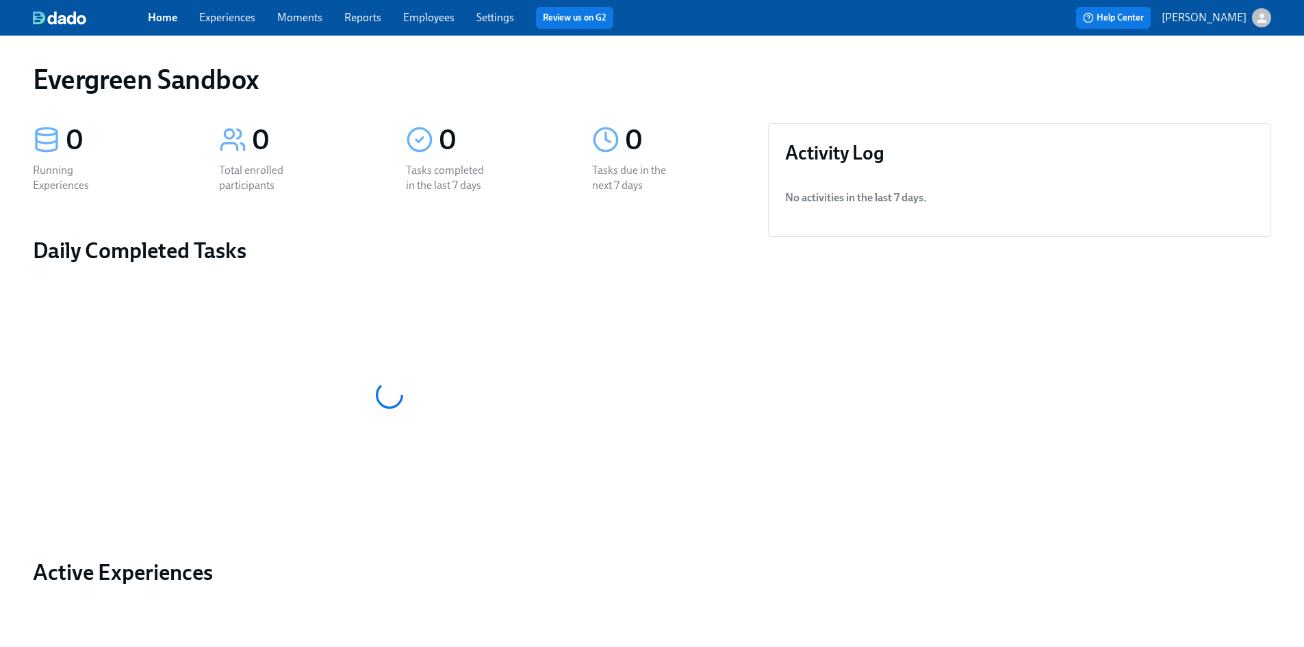
click at [1262, 21] on icon "button" at bounding box center [1262, 18] width 10 height 10
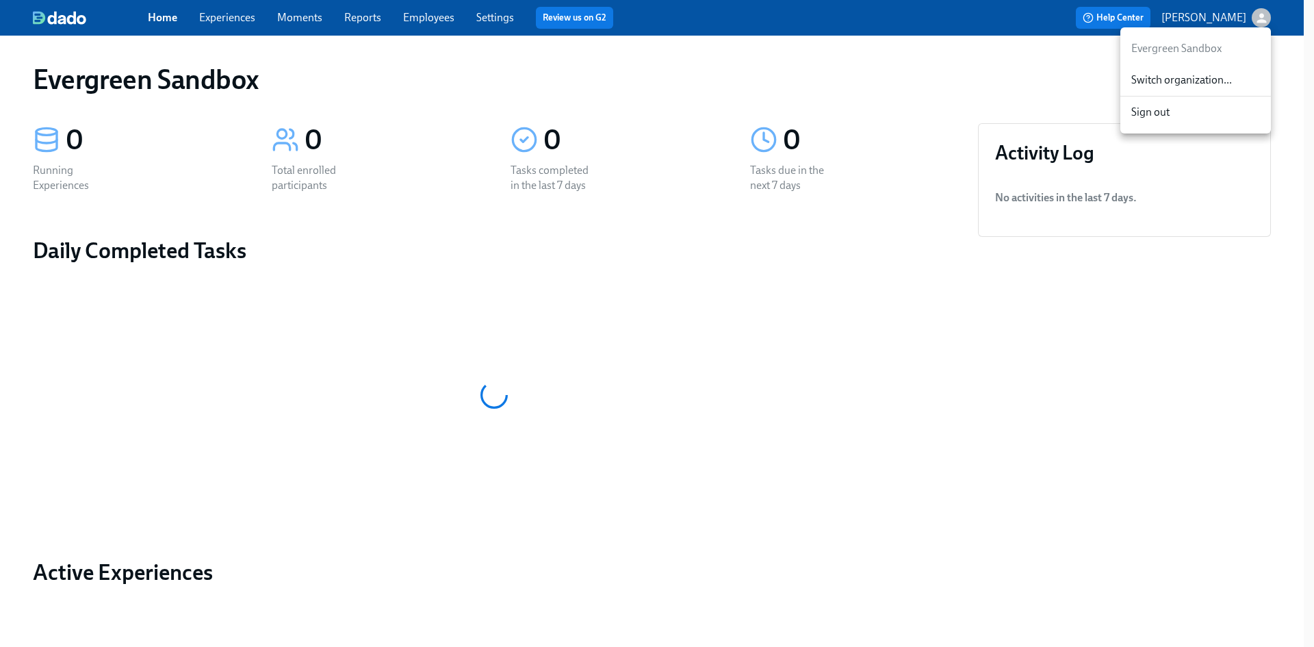
click at [1224, 71] on div "Switch organization..." at bounding box center [1196, 80] width 151 height 32
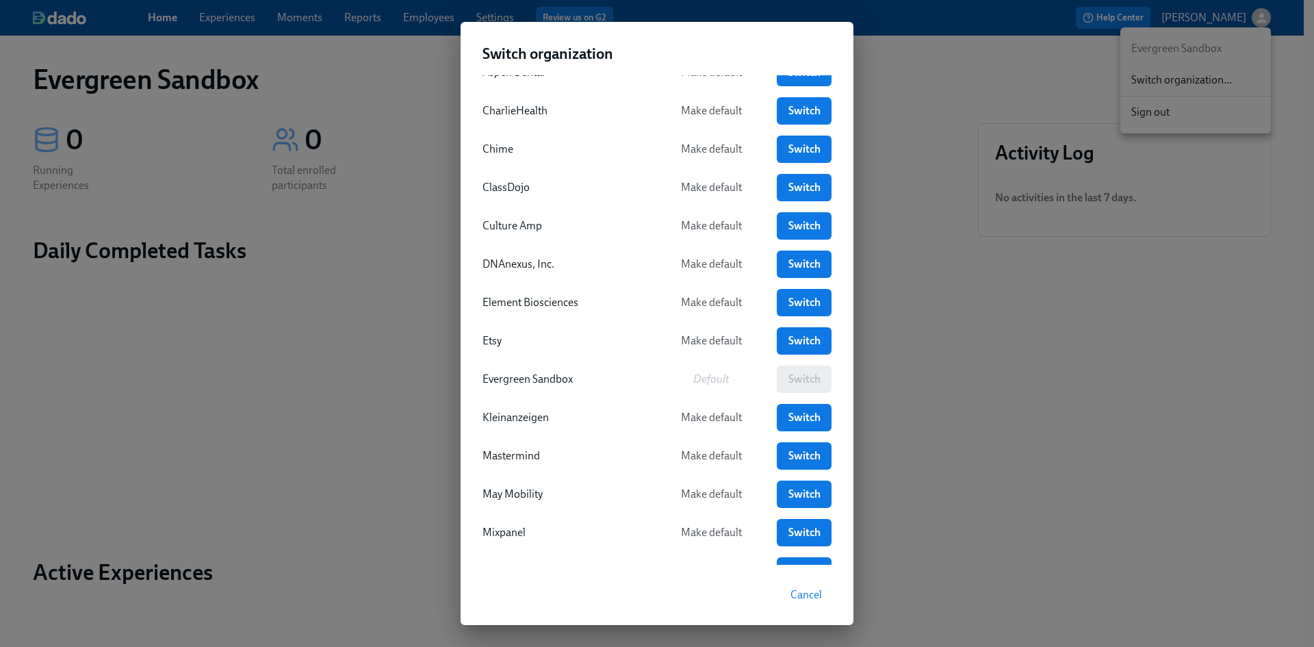
scroll to position [205, 0]
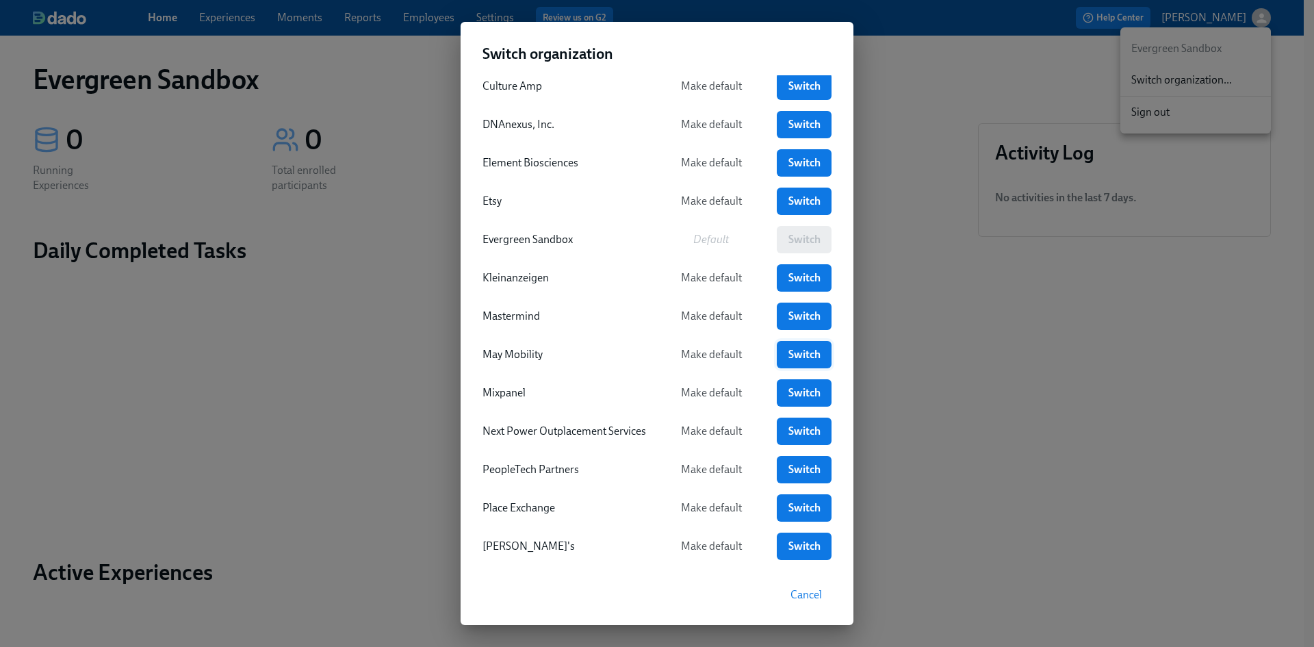
click at [808, 359] on span "Switch" at bounding box center [804, 355] width 36 height 14
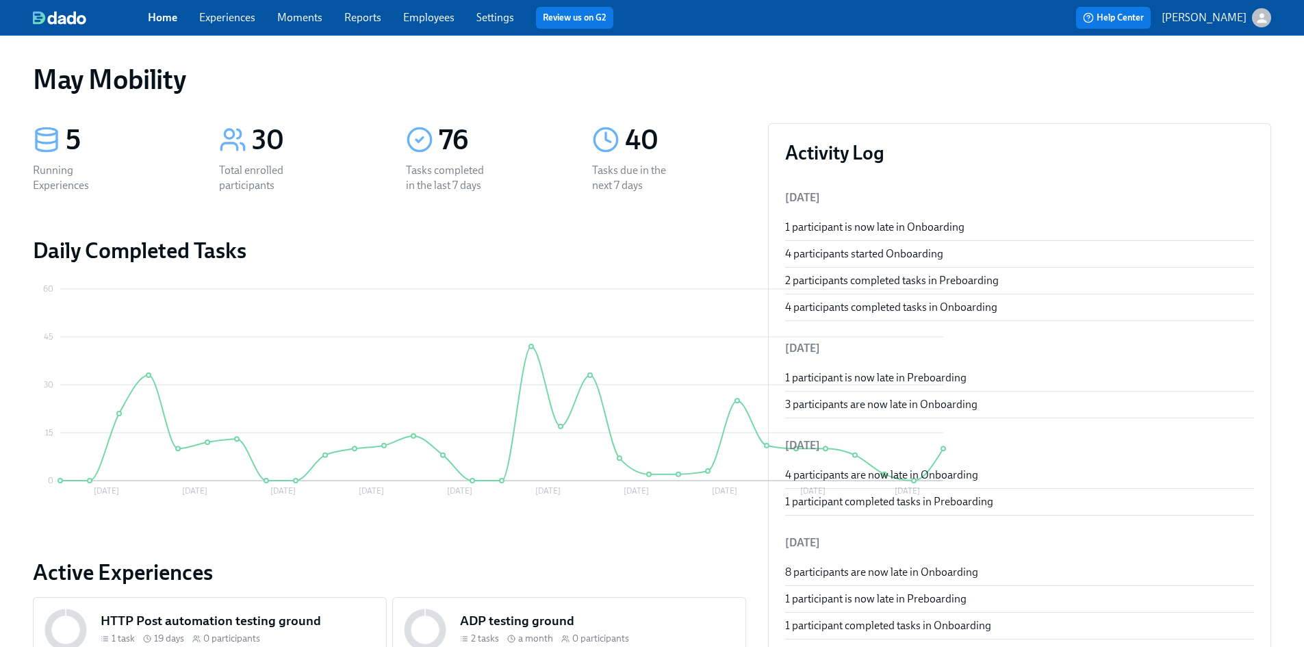
click at [440, 20] on link "Employees" at bounding box center [428, 17] width 51 height 13
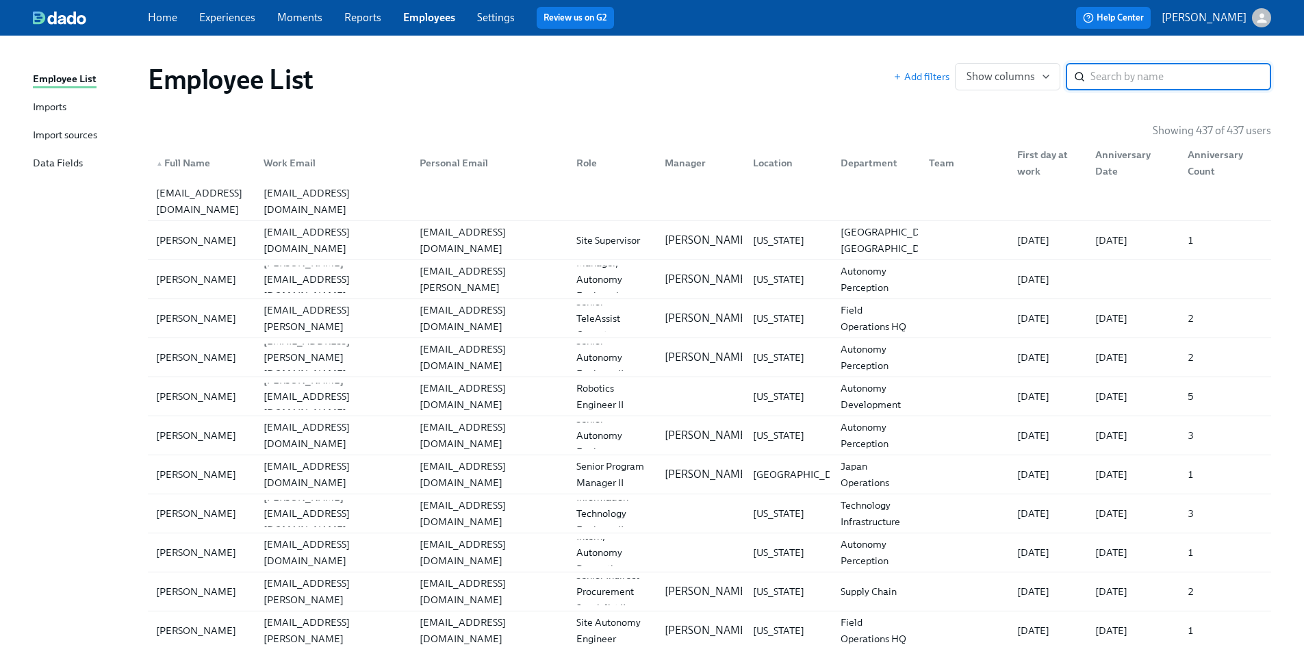
click at [240, 18] on link "Experiences" at bounding box center [227, 17] width 56 height 13
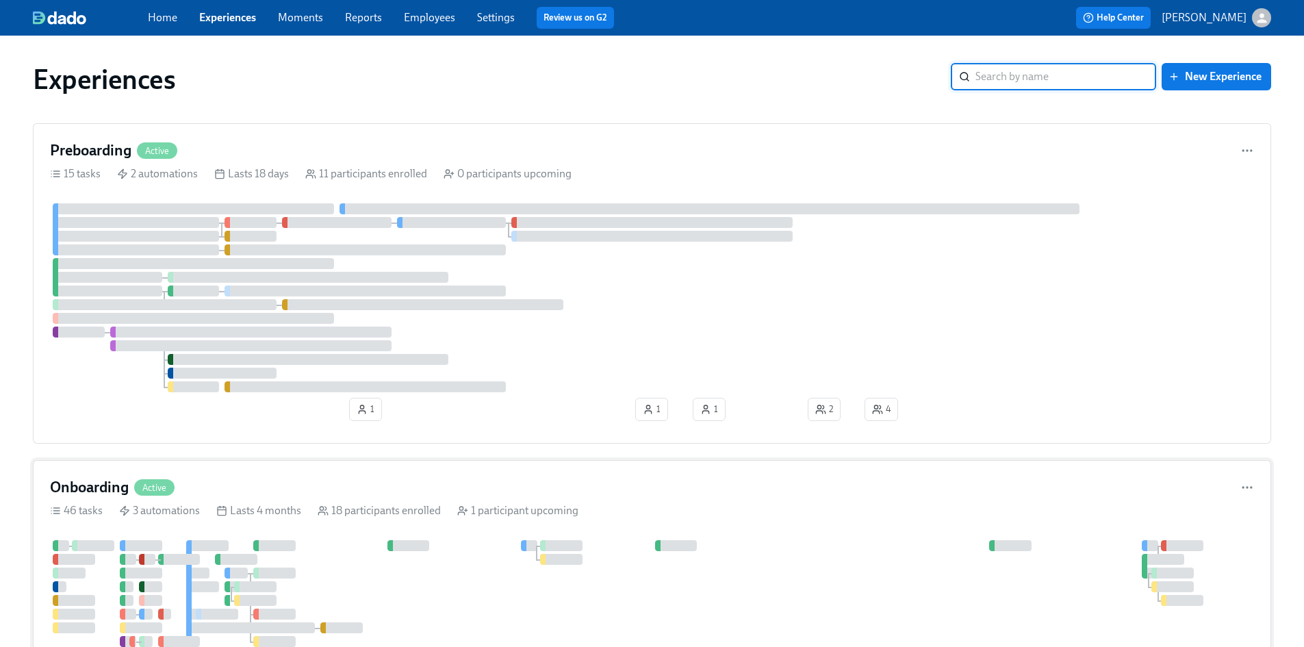
click at [119, 484] on h4 "Onboarding" at bounding box center [89, 487] width 79 height 21
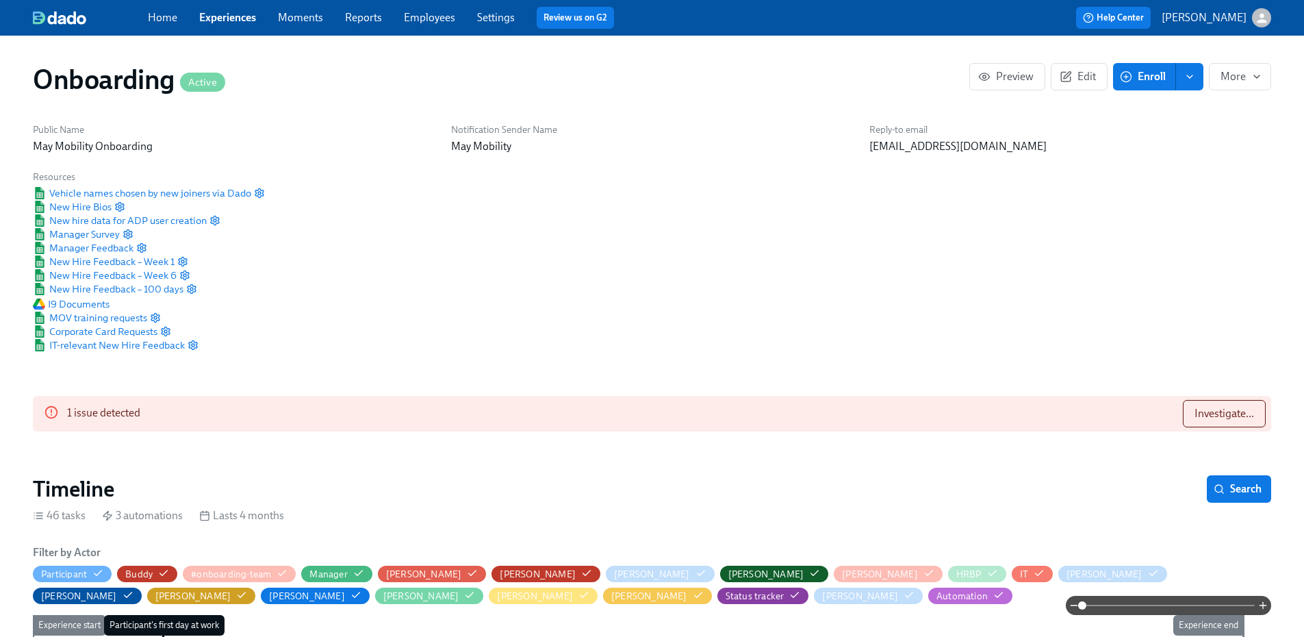
scroll to position [0, 4969]
click at [1080, 80] on span "Edit" at bounding box center [1079, 77] width 34 height 14
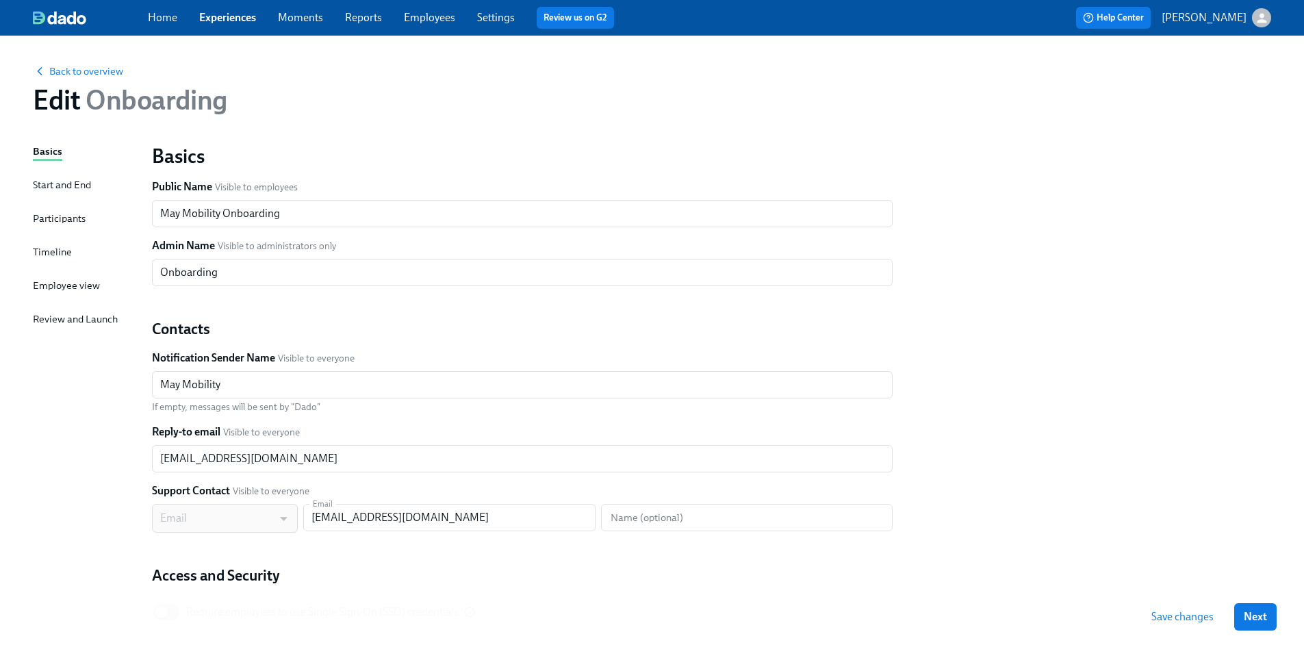
click at [66, 218] on div "Participants" at bounding box center [59, 218] width 53 height 15
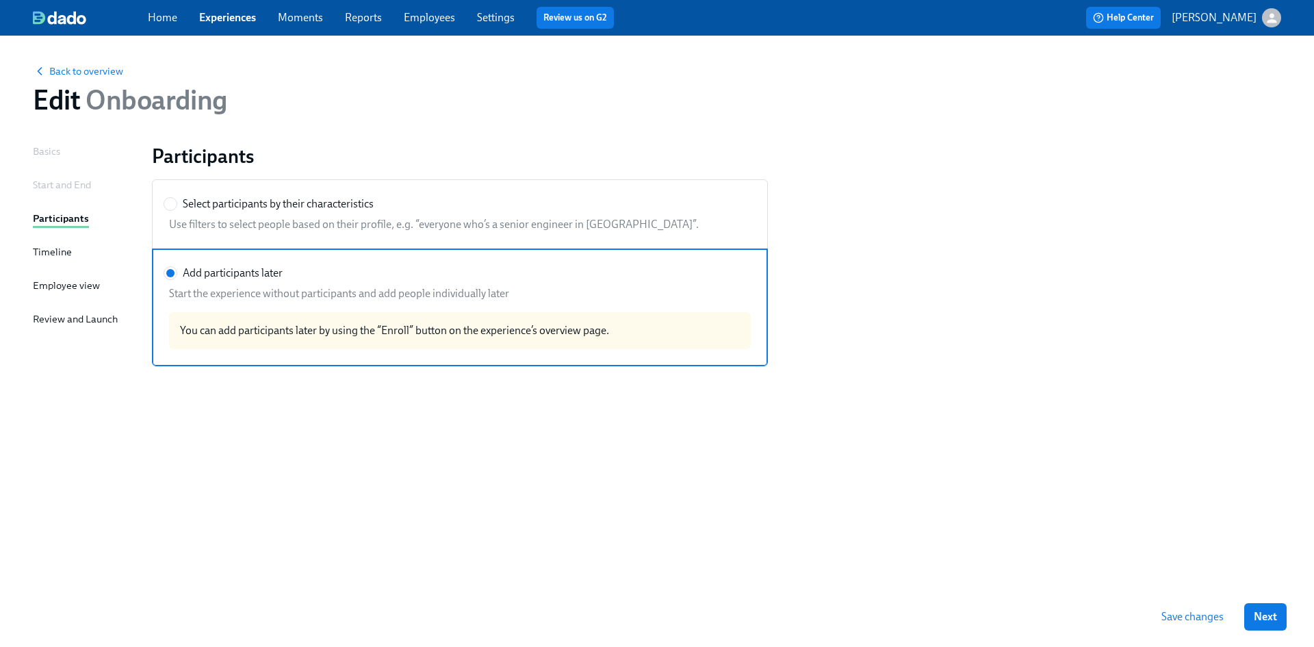
click at [63, 257] on div "Timeline" at bounding box center [52, 251] width 39 height 15
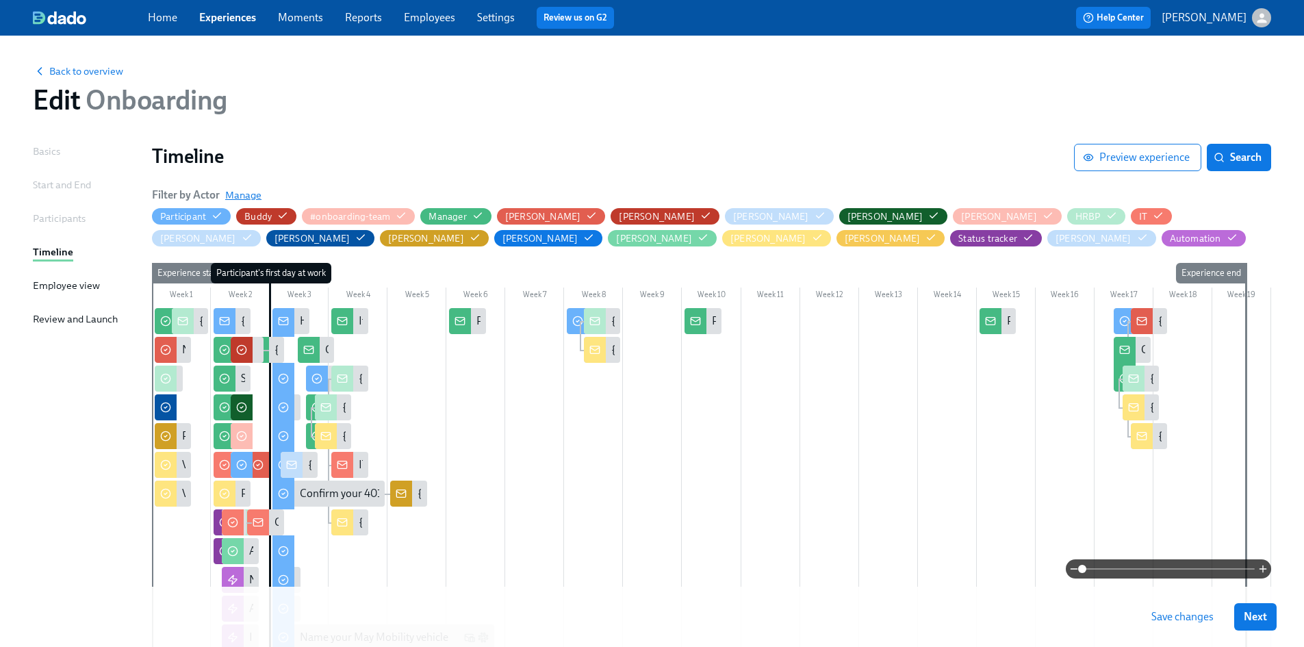
click at [240, 195] on span "Manage" at bounding box center [243, 195] width 36 height 14
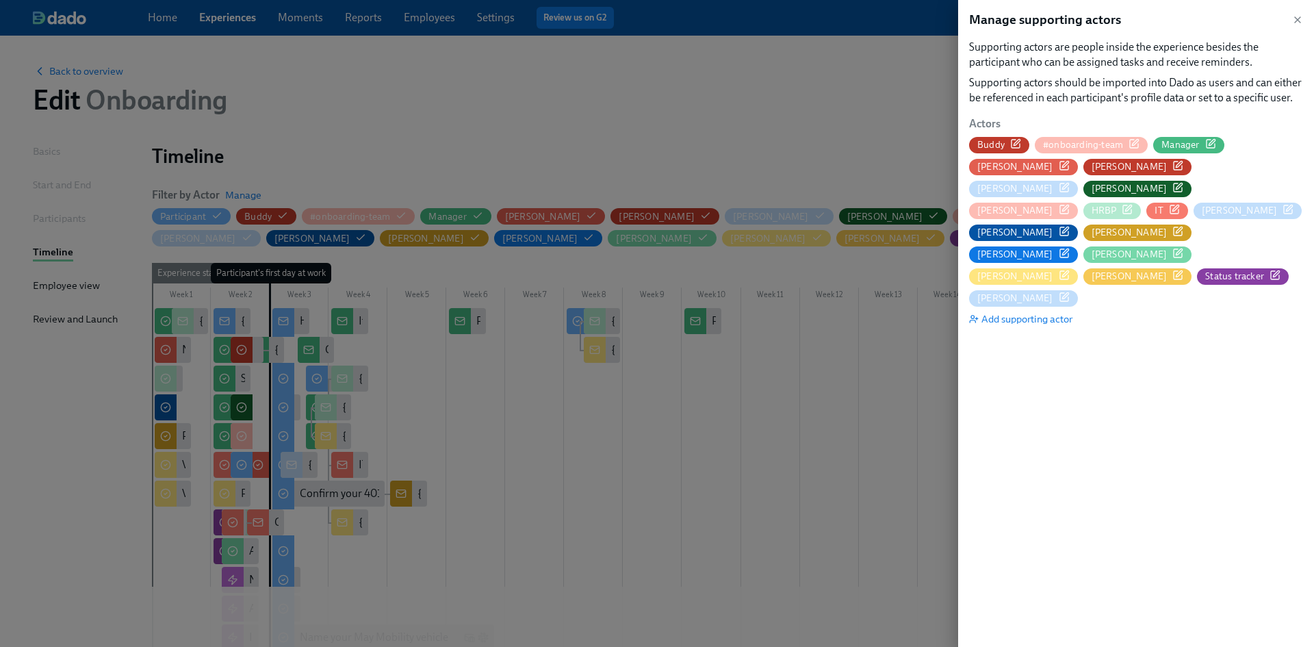
click at [1202, 142] on div "Manager" at bounding box center [1189, 144] width 54 height 13
click at [1294, 19] on icon "button" at bounding box center [1297, 19] width 11 height 11
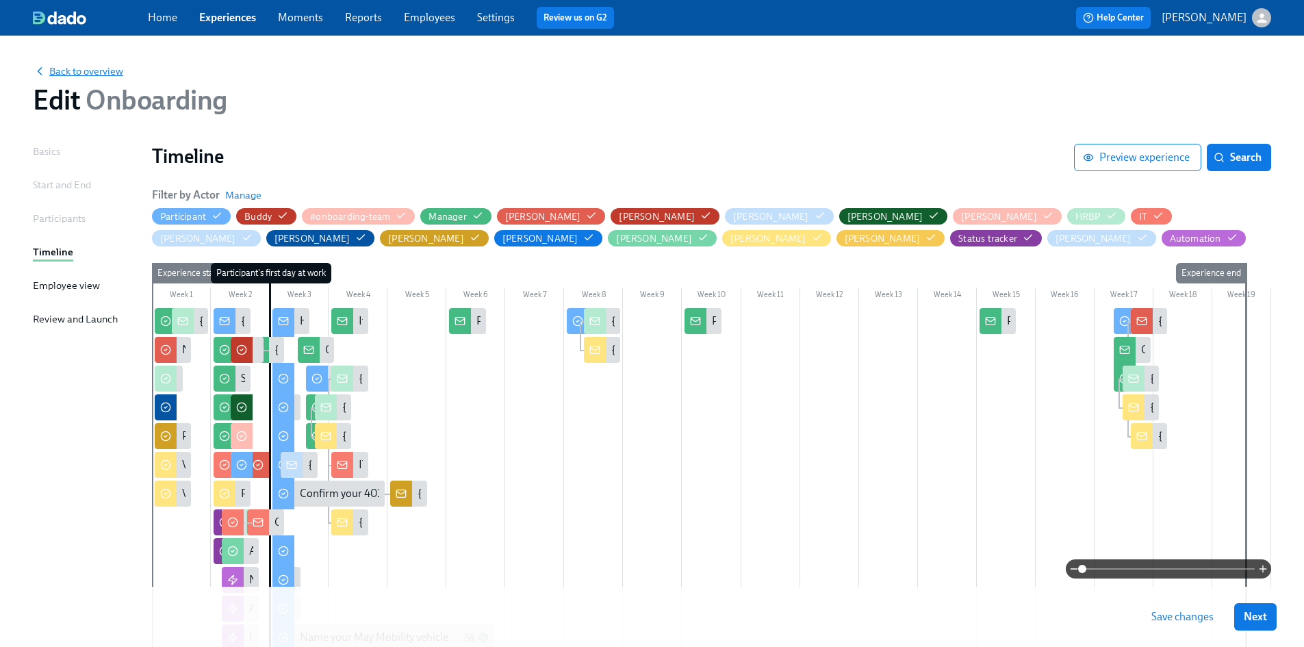
click at [99, 67] on span "Back to overview" at bounding box center [78, 71] width 90 height 14
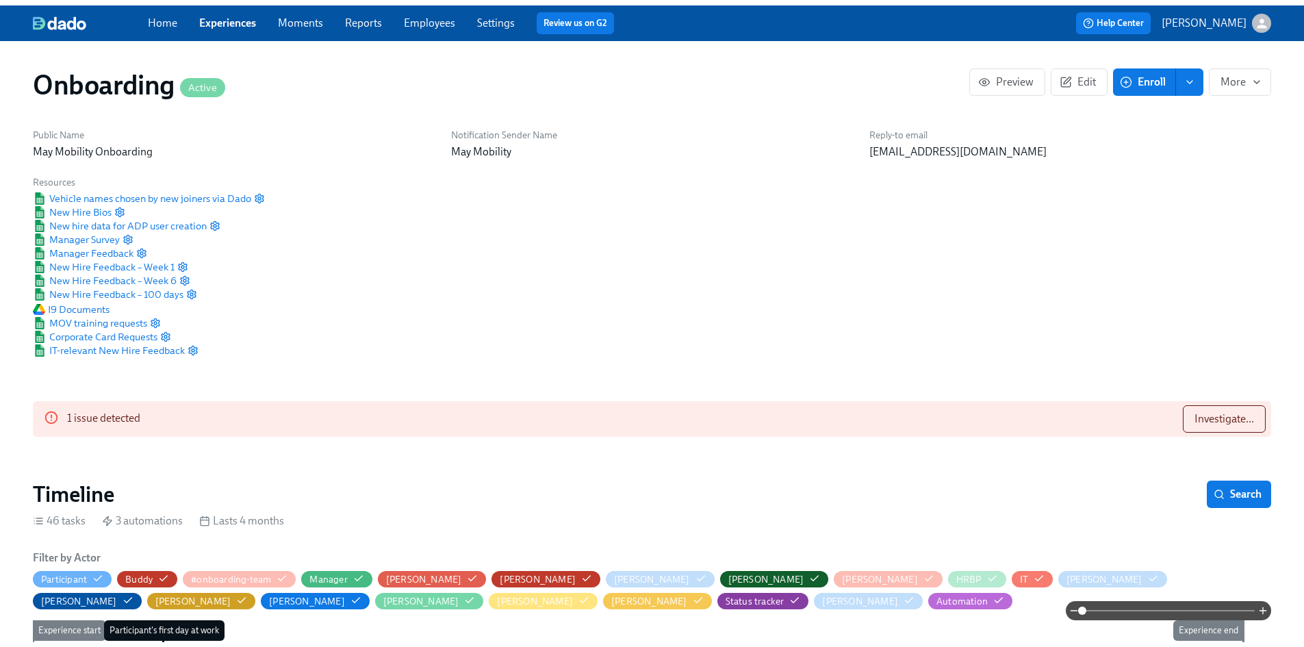
scroll to position [0, 4969]
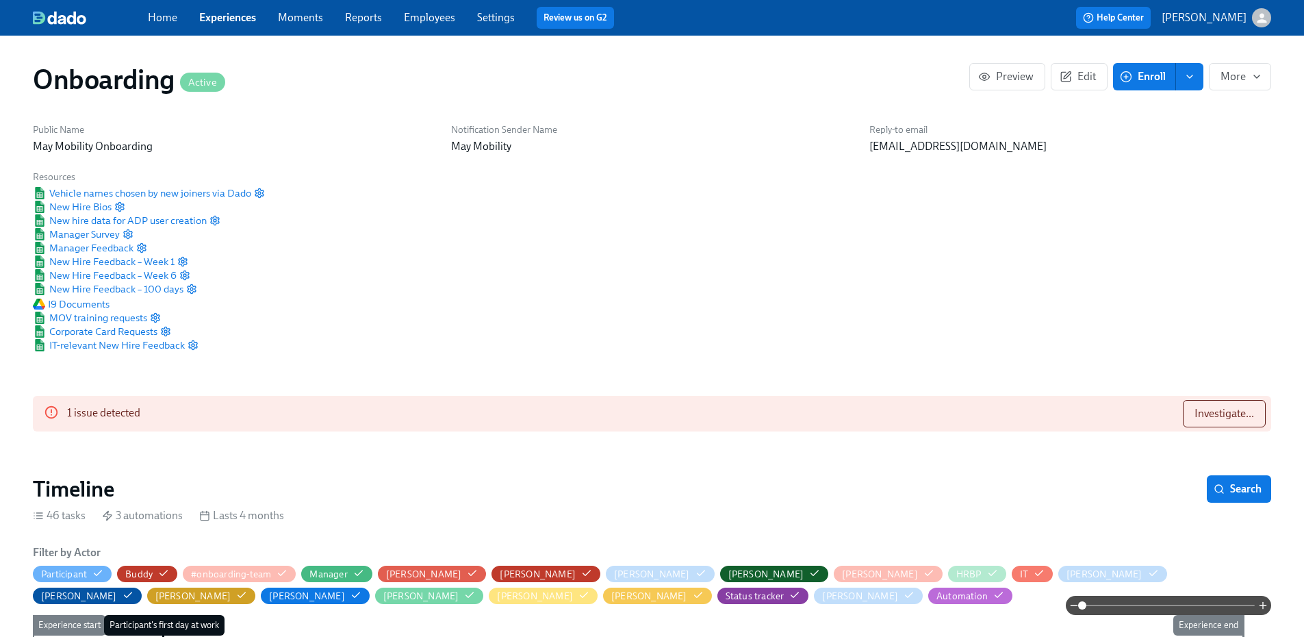
click at [428, 18] on link "Employees" at bounding box center [429, 17] width 51 height 13
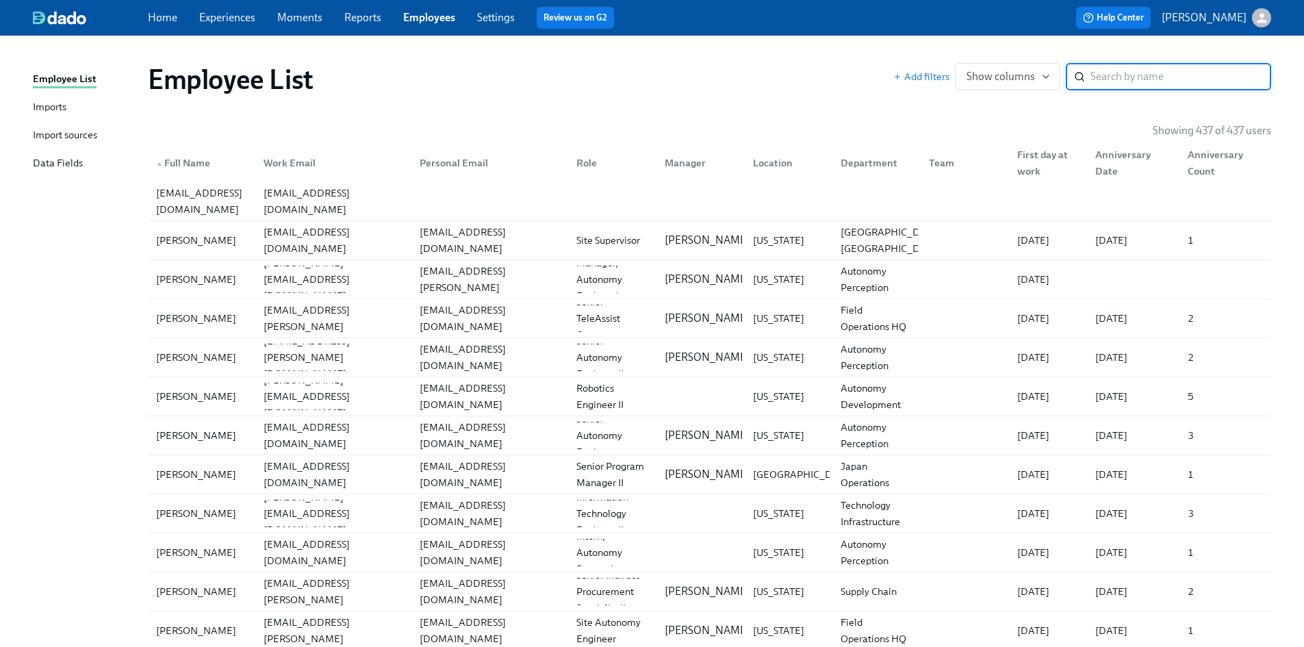
click at [1098, 66] on input "search" at bounding box center [1180, 76] width 181 height 27
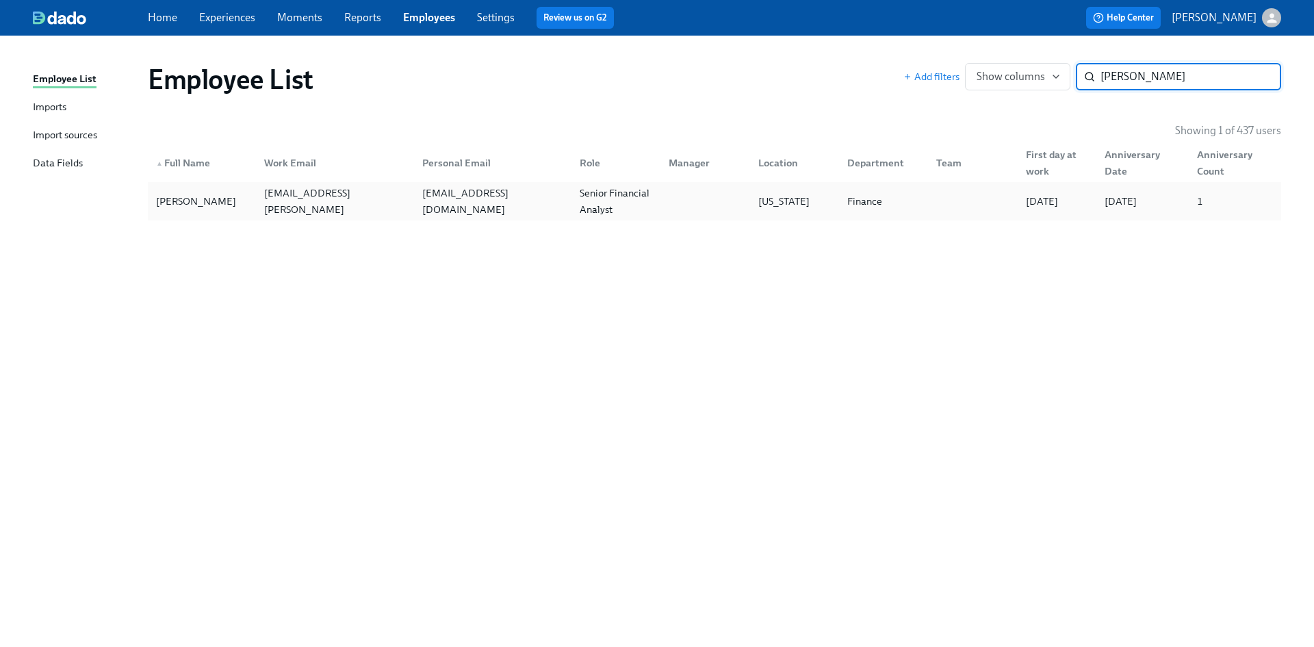
type input "[PERSON_NAME]"
click at [177, 205] on div "[PERSON_NAME]" at bounding box center [196, 201] width 91 height 16
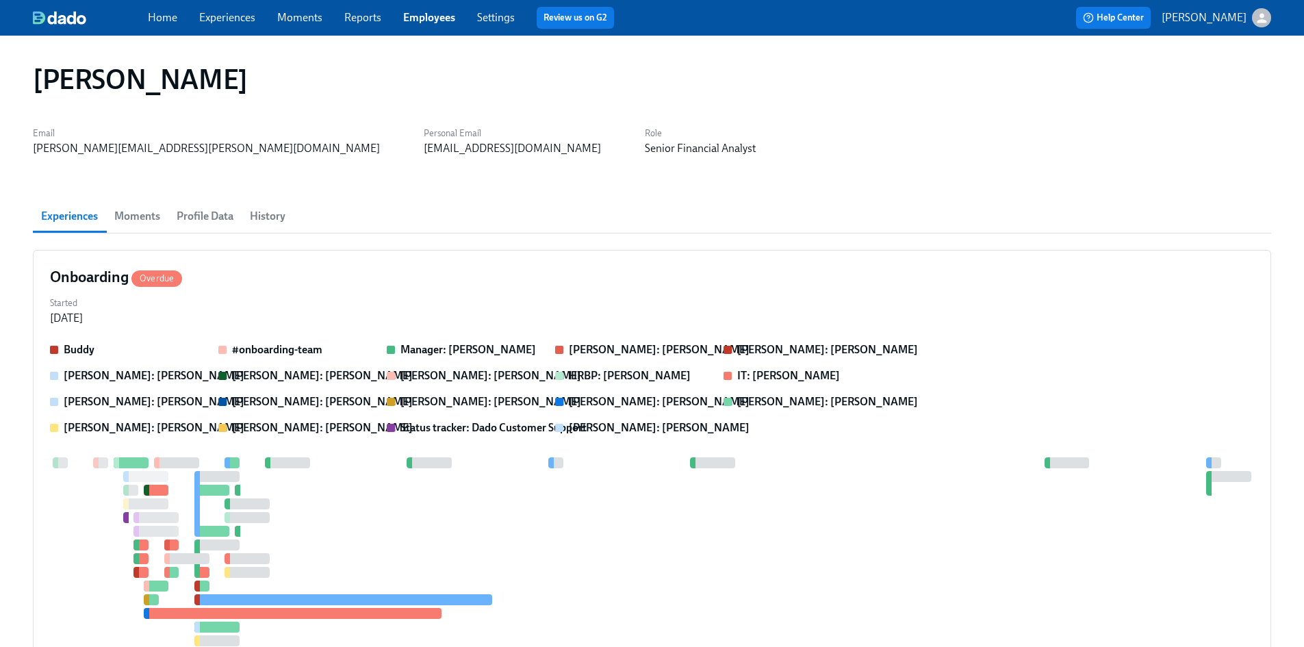
click at [254, 216] on span "History" at bounding box center [268, 216] width 36 height 19
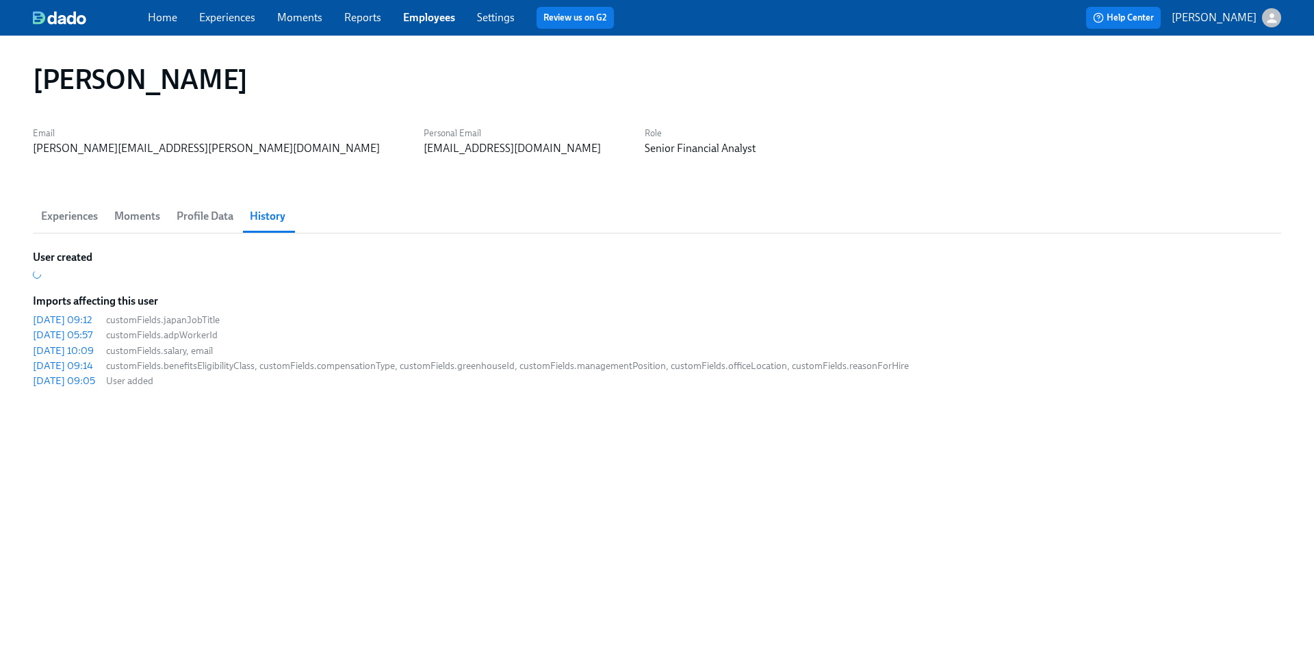
click at [210, 218] on span "Profile Data" at bounding box center [205, 216] width 57 height 19
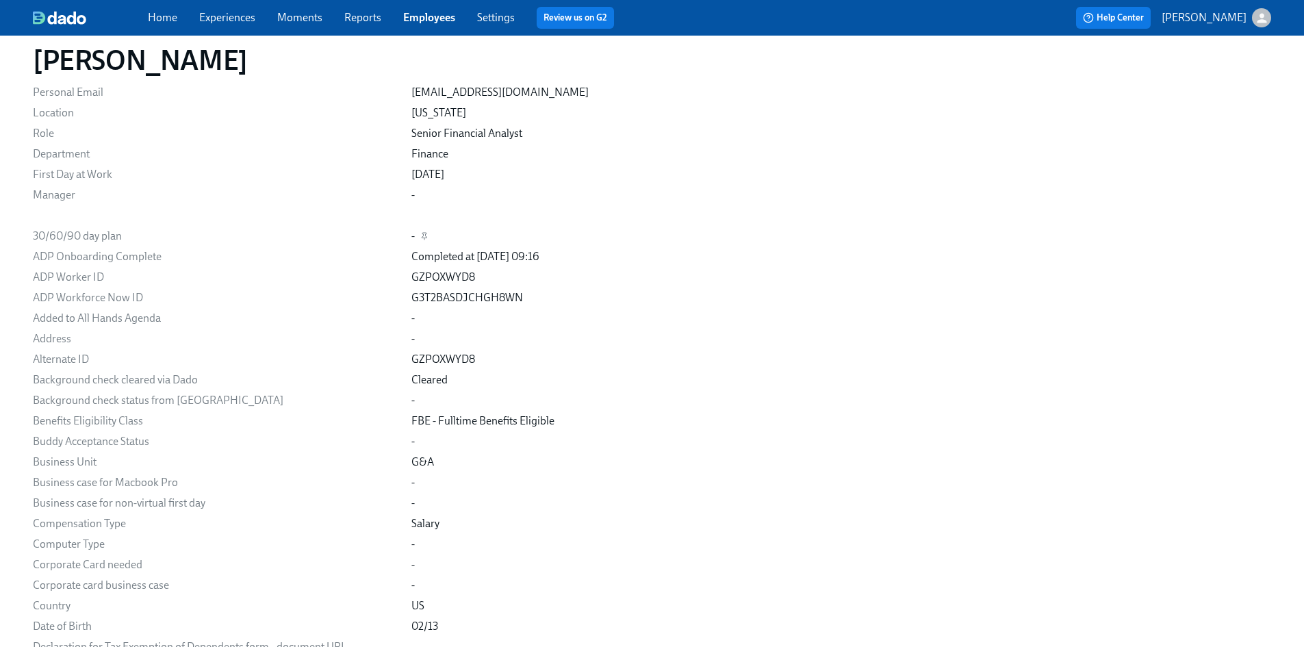
scroll to position [194, 0]
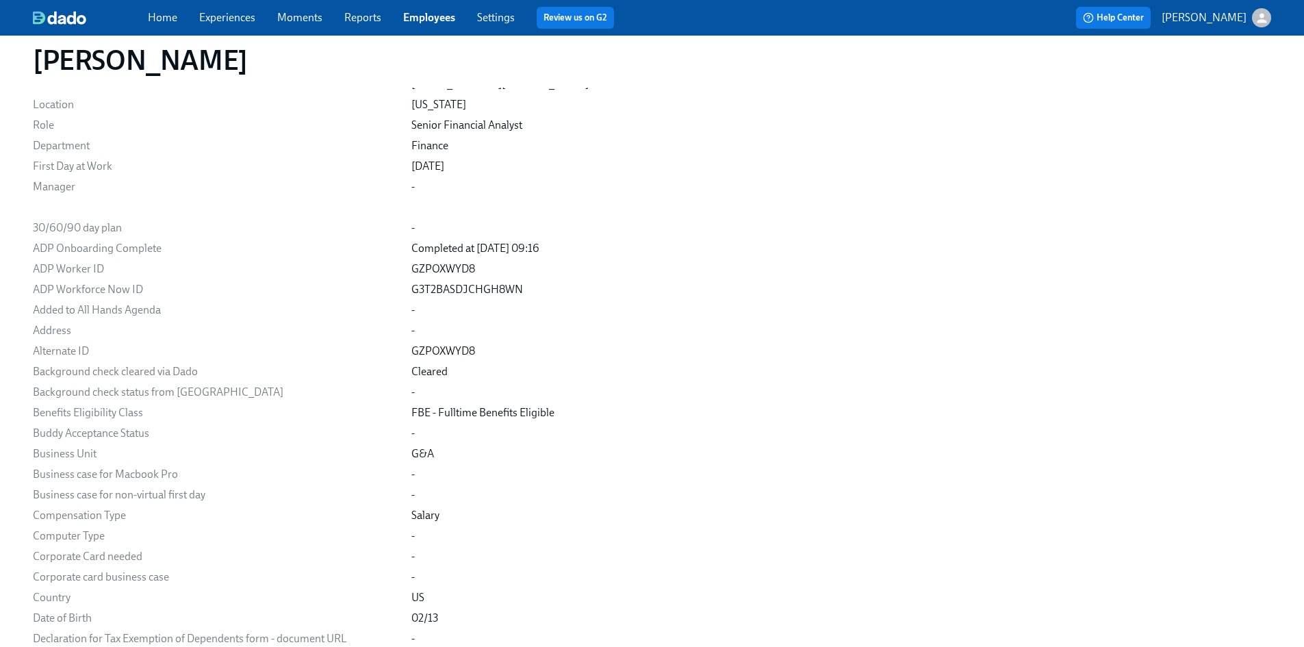
click at [413, 14] on link "Employees" at bounding box center [429, 17] width 52 height 13
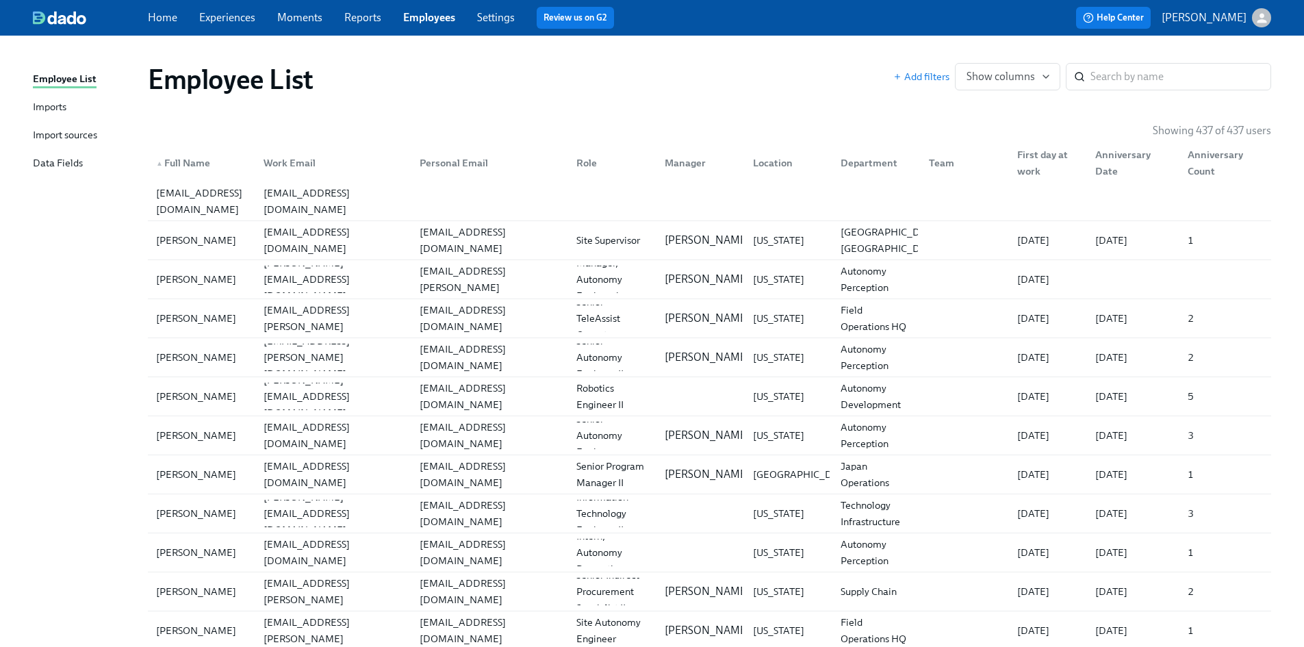
click at [73, 133] on div "Import sources" at bounding box center [65, 135] width 64 height 17
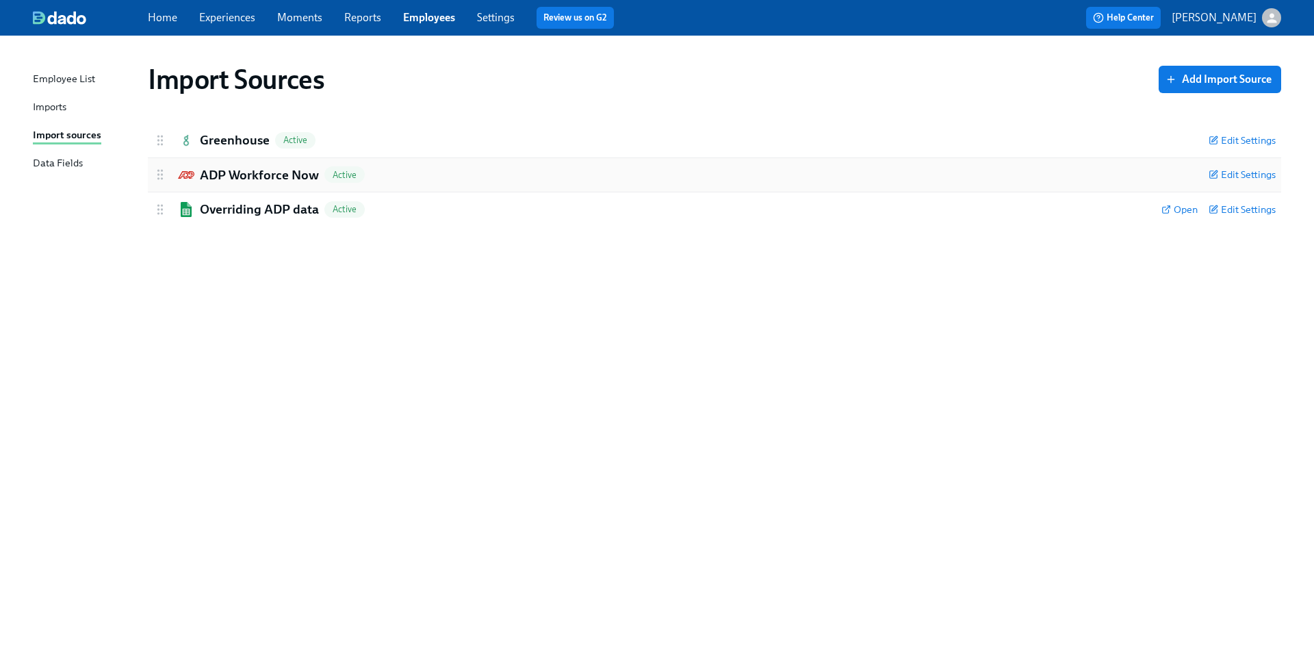
click at [263, 175] on h2 "ADP Workforce Now" at bounding box center [259, 175] width 119 height 18
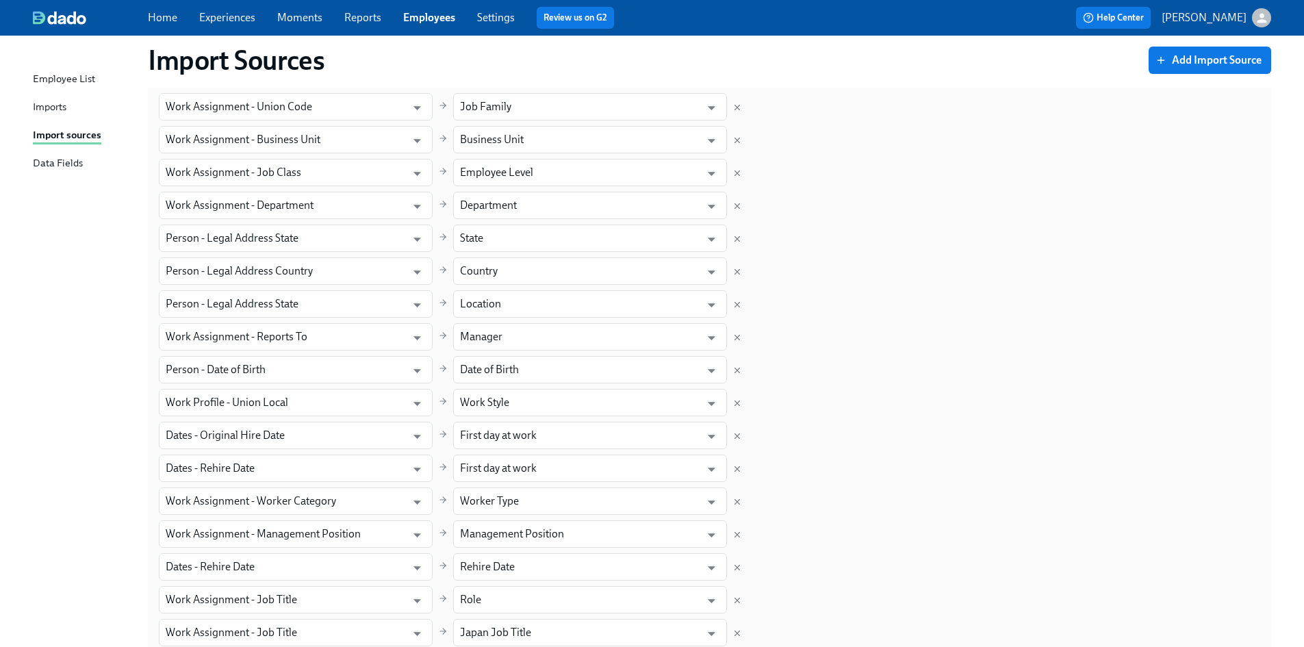
scroll to position [616, 0]
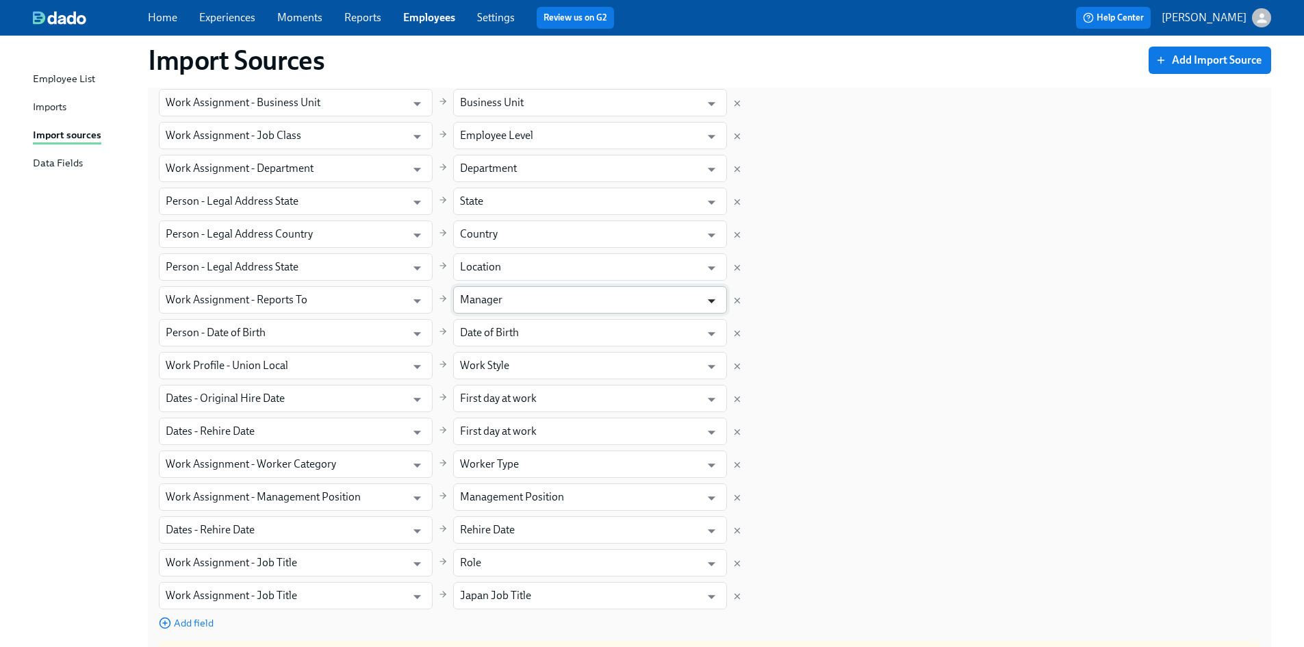
click at [709, 300] on icon "Open" at bounding box center [712, 302] width 8 height 4
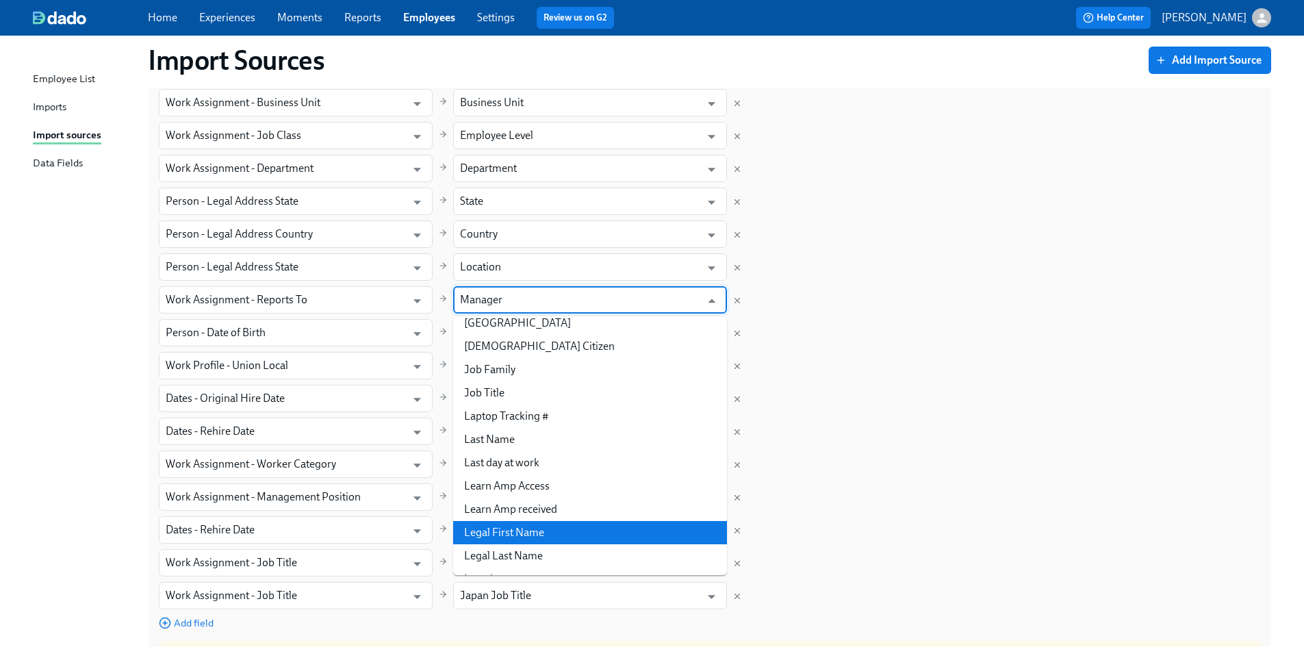
scroll to position [1231, 0]
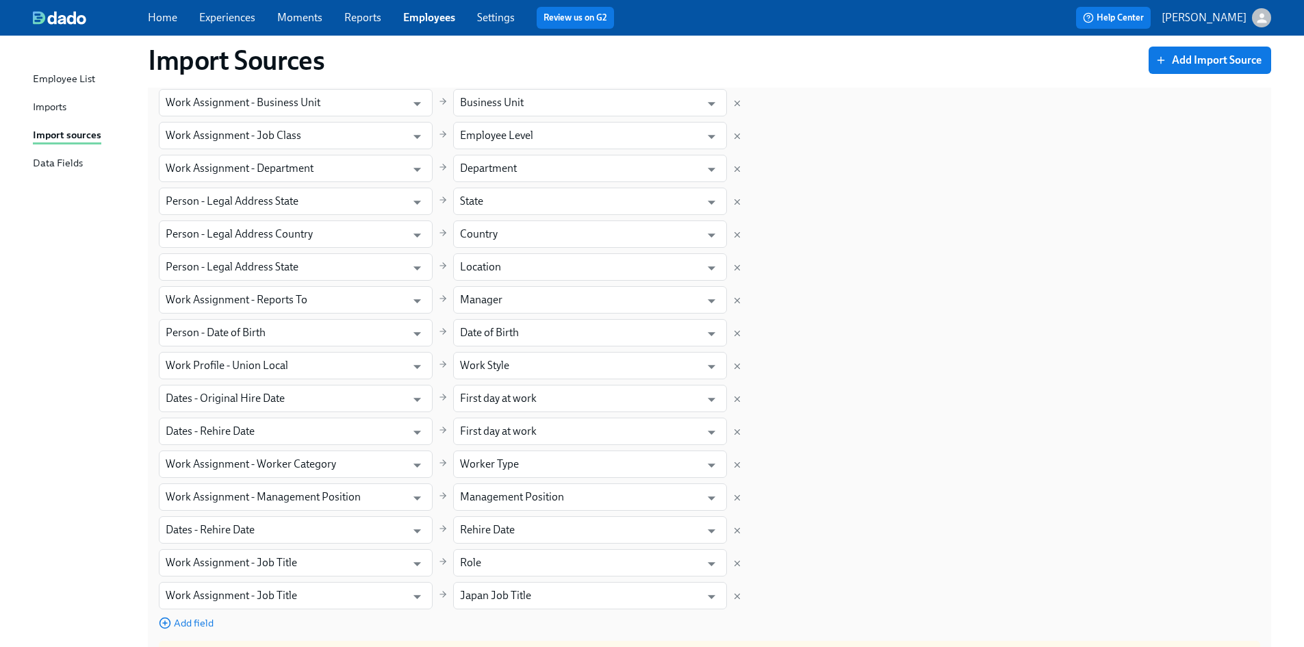
click at [50, 108] on div "Imports" at bounding box center [50, 107] width 34 height 17
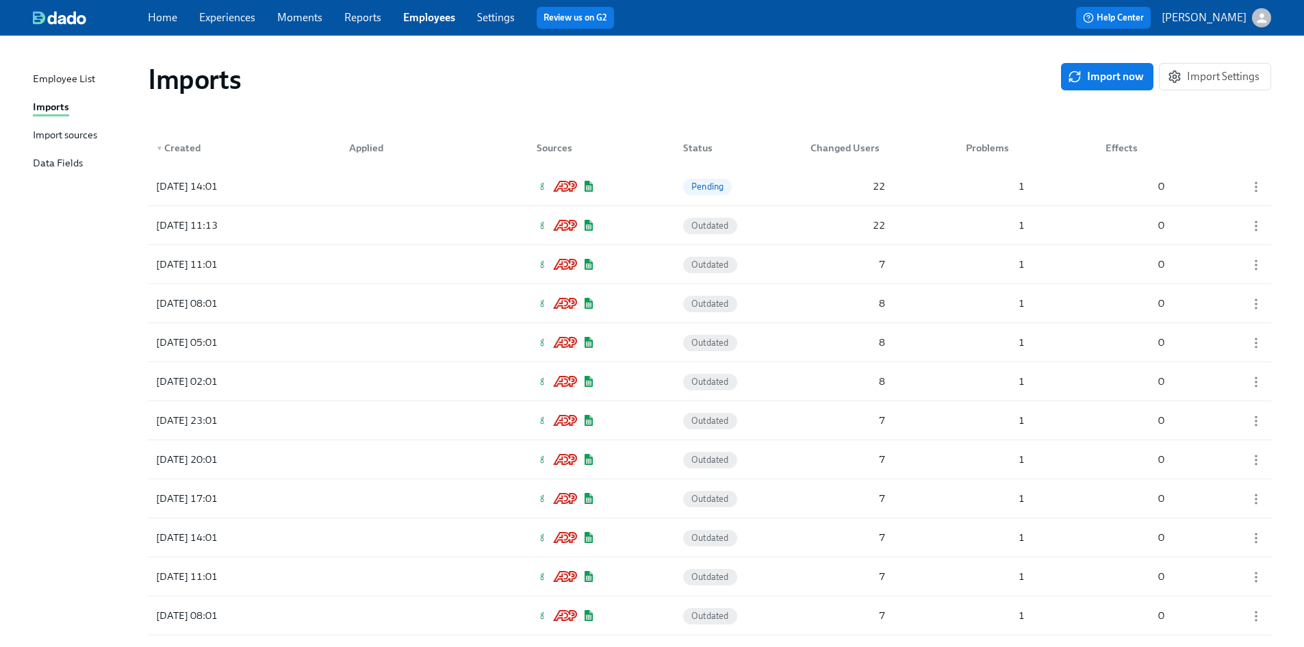
click at [65, 138] on div "Import sources" at bounding box center [65, 135] width 64 height 17
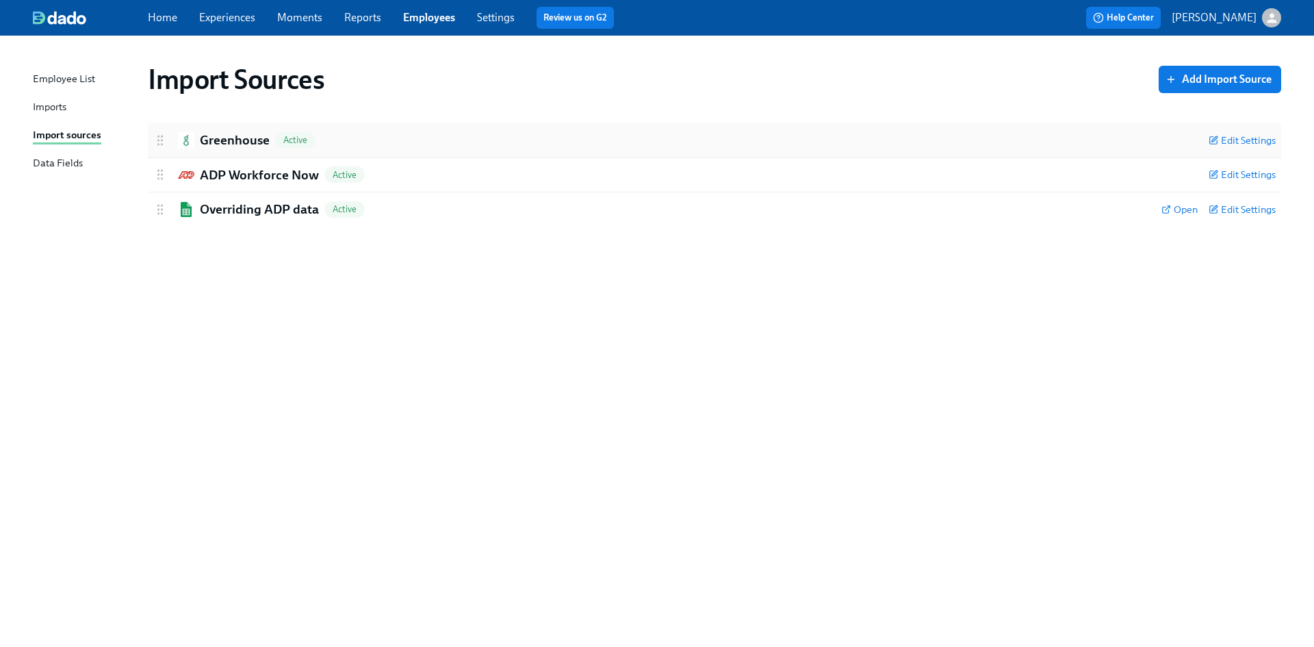
click at [225, 144] on h2 "Greenhouse" at bounding box center [235, 140] width 70 height 18
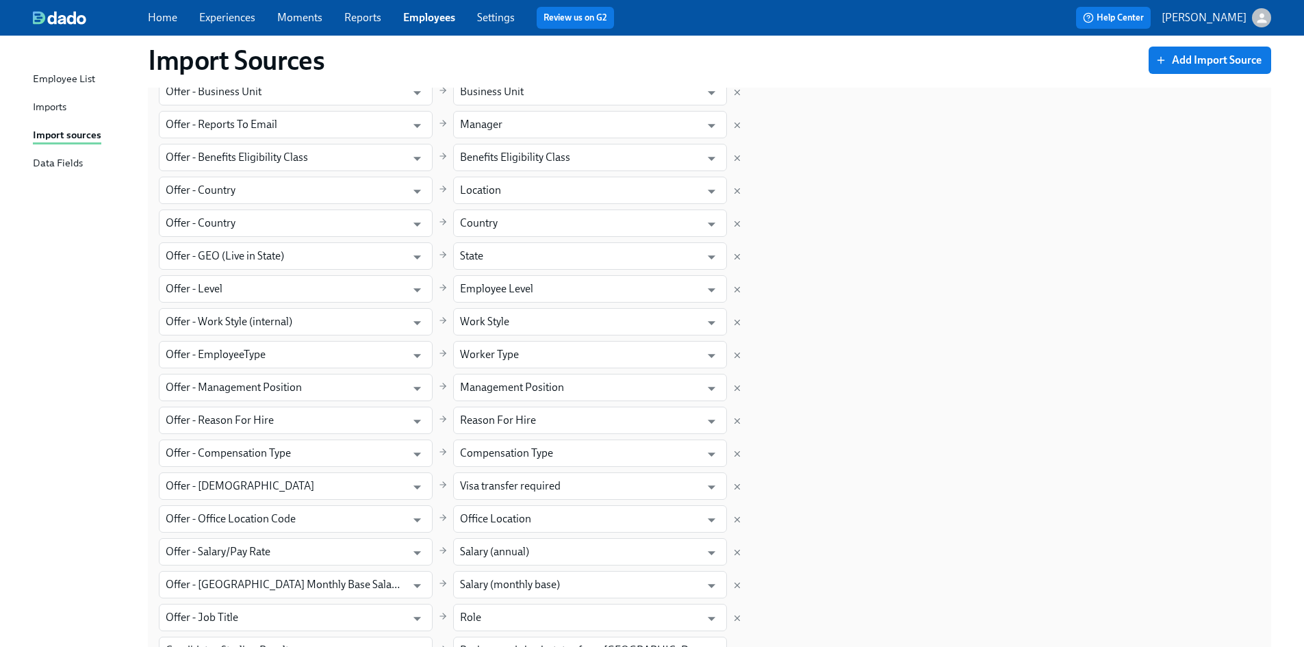
scroll to position [274, 0]
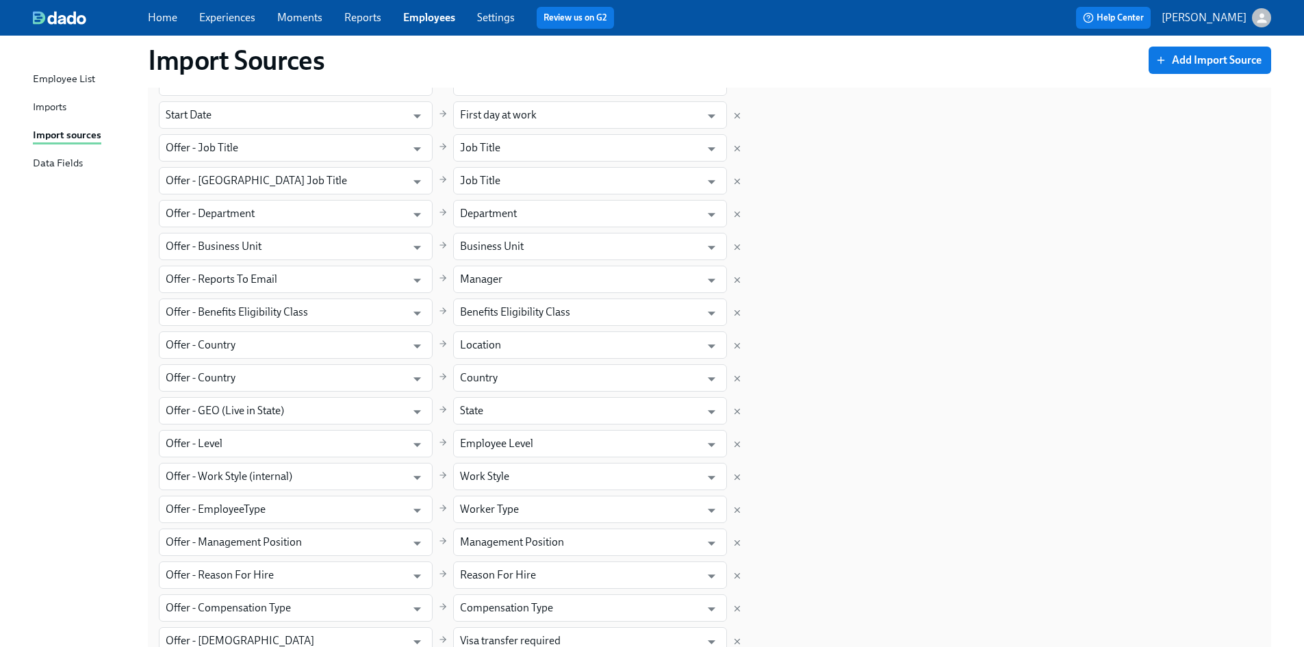
click at [55, 105] on div "Imports" at bounding box center [50, 107] width 34 height 17
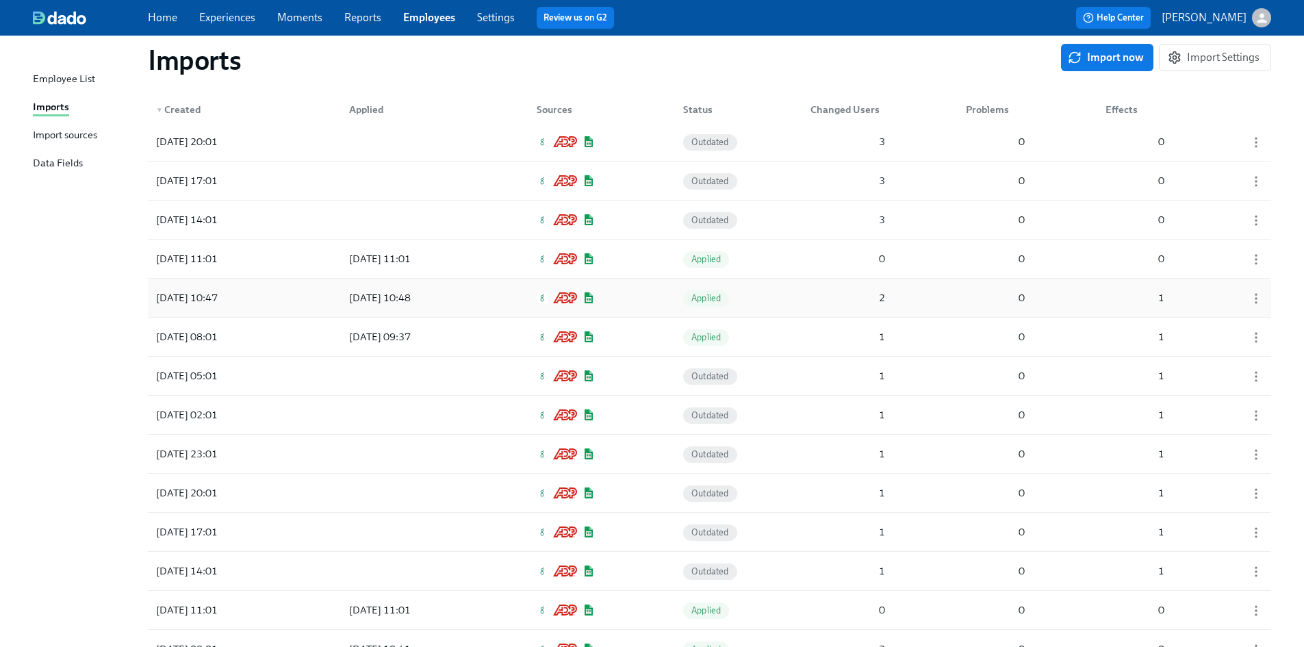
scroll to position [1643, 0]
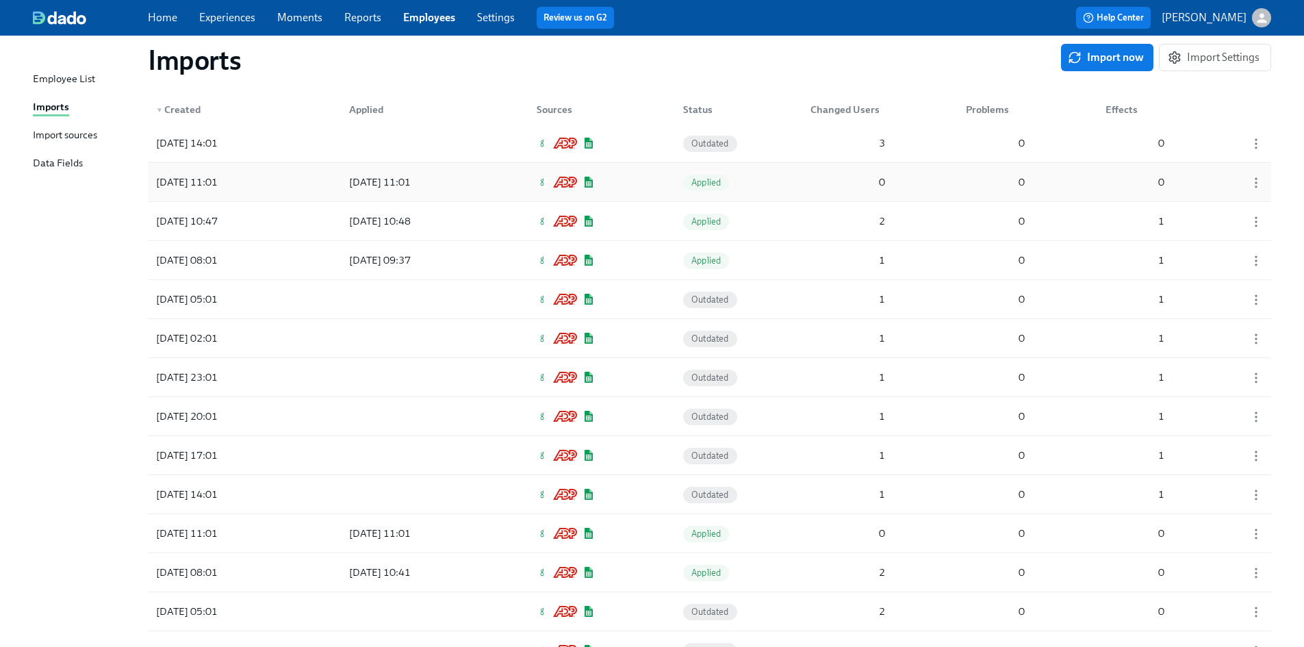
click at [204, 179] on div "[DATE] 11:01" at bounding box center [187, 182] width 73 height 16
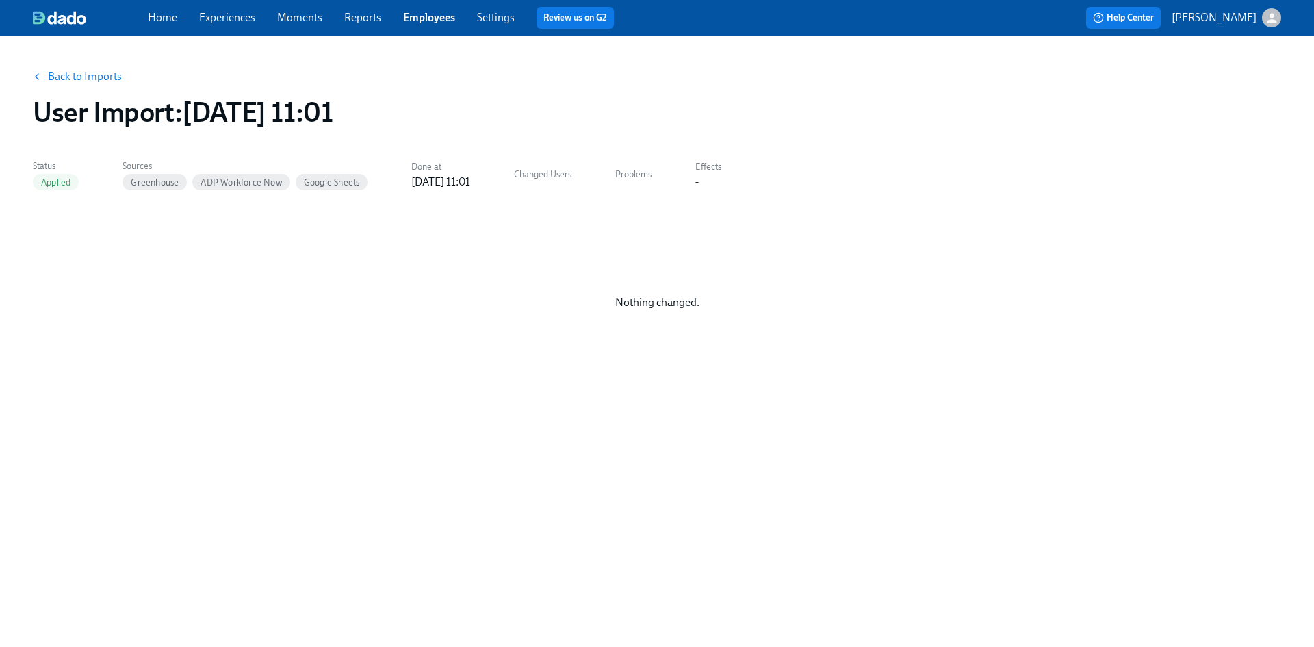
click at [426, 21] on link "Employees" at bounding box center [429, 17] width 52 height 13
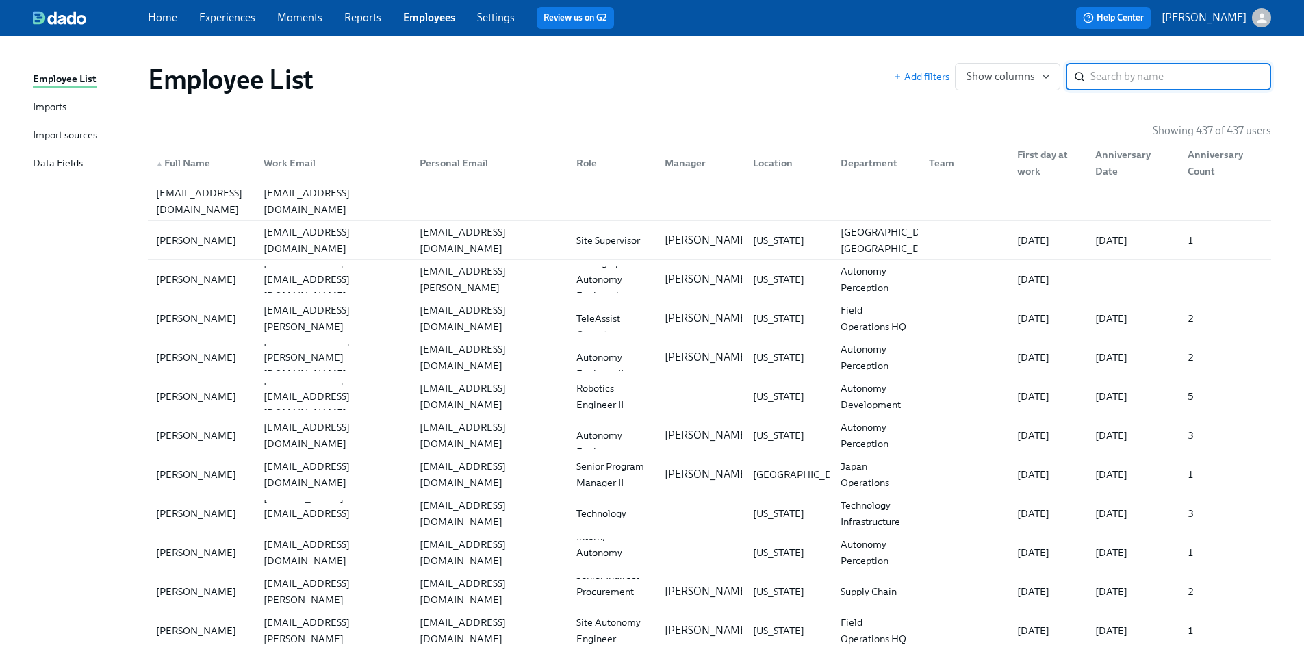
click at [1136, 80] on input "search" at bounding box center [1180, 76] width 181 height 27
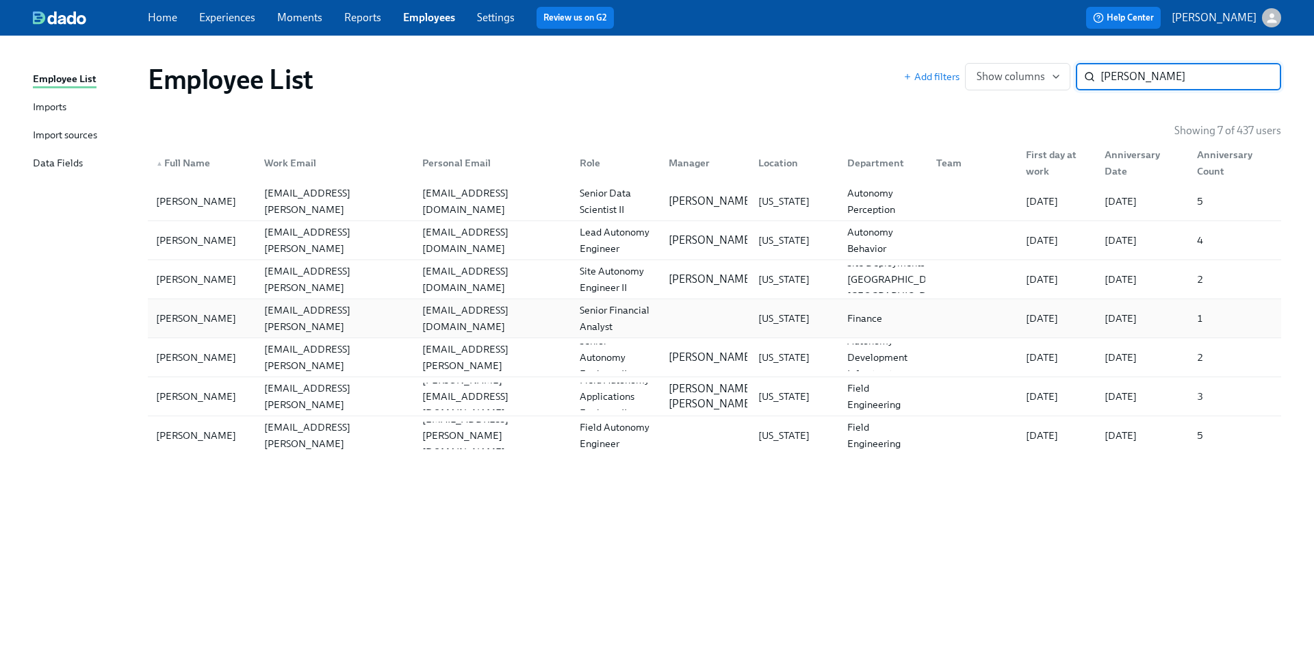
type input "[PERSON_NAME]"
click at [182, 322] on div "[PERSON_NAME]" at bounding box center [196, 318] width 91 height 16
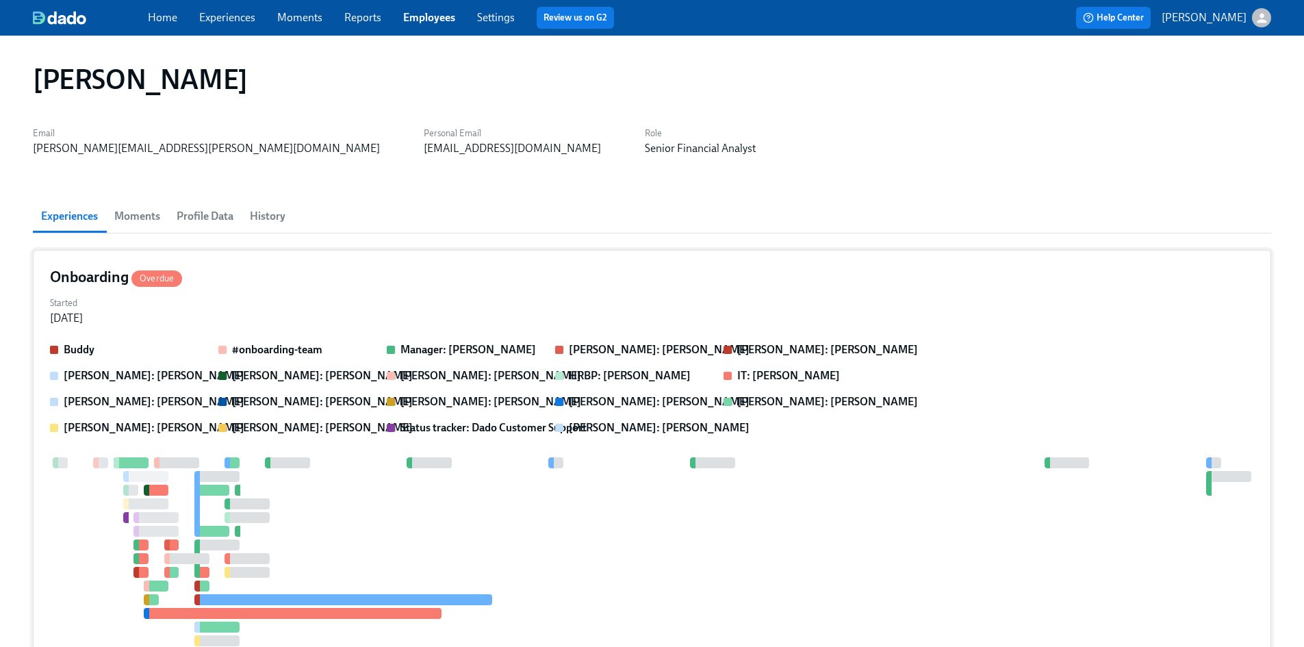
click at [110, 269] on h4 "Onboarding Overdue" at bounding box center [116, 277] width 132 height 21
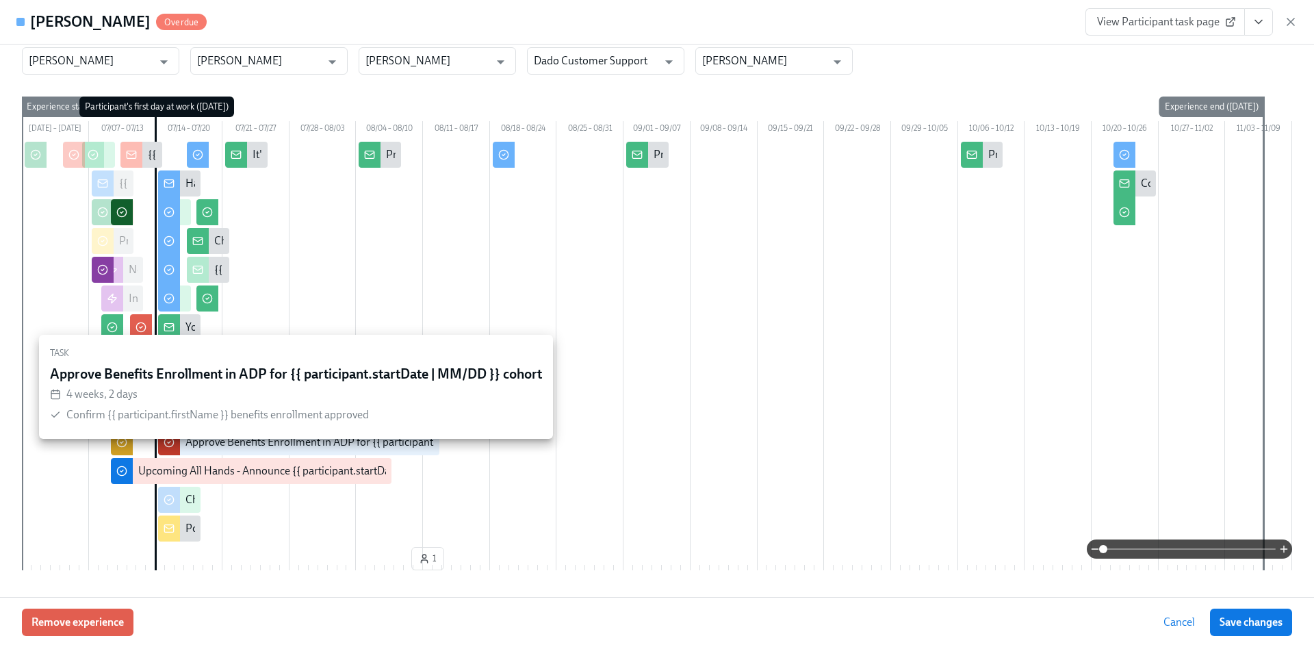
scroll to position [479, 0]
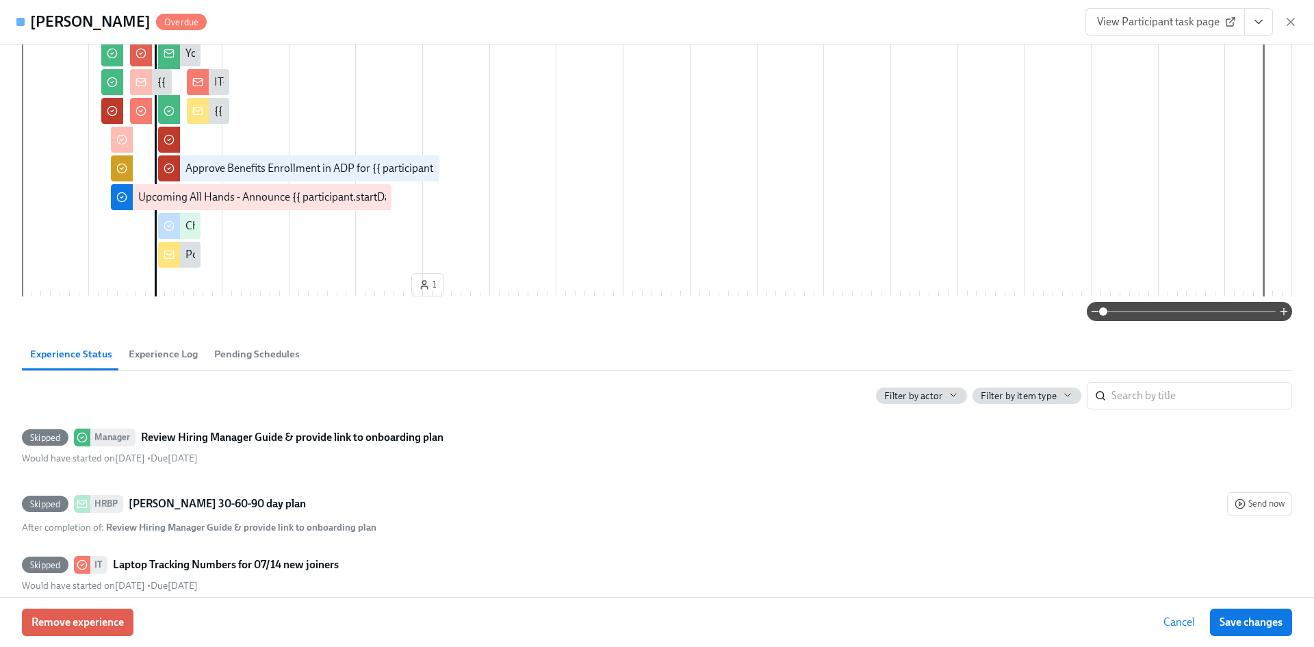
click at [274, 362] on span "Pending Schedules" at bounding box center [257, 354] width 86 height 16
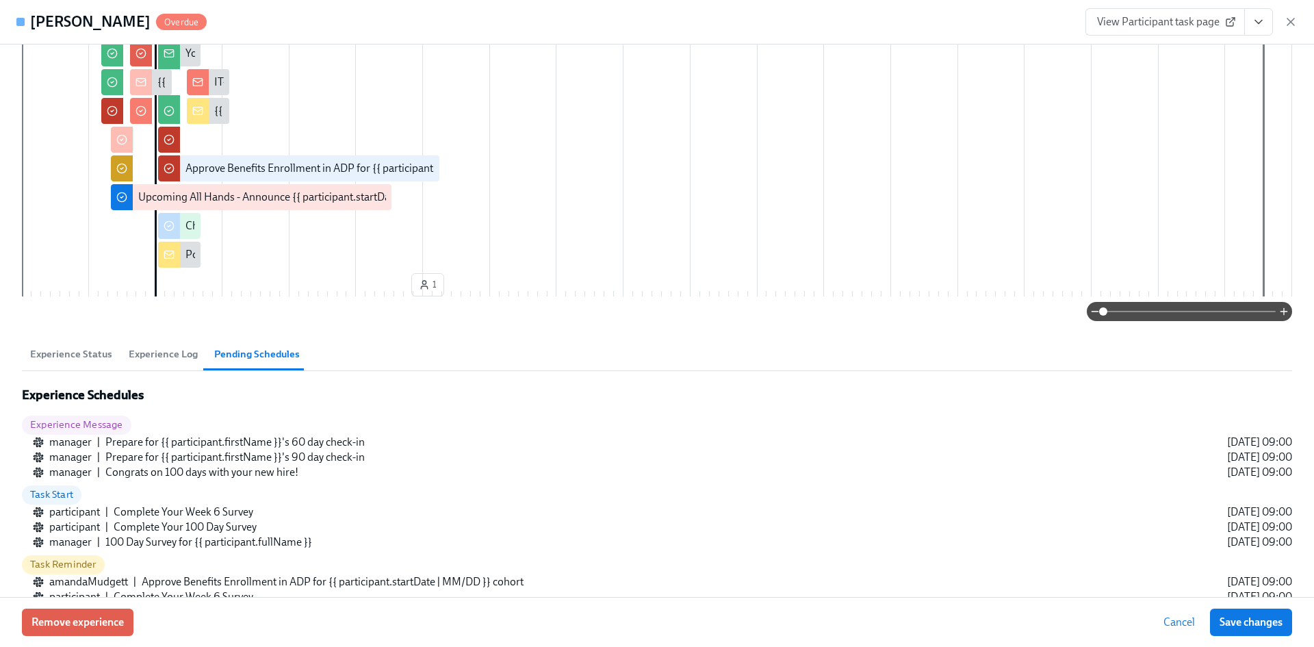
click at [163, 362] on span "Experience Log" at bounding box center [163, 354] width 69 height 16
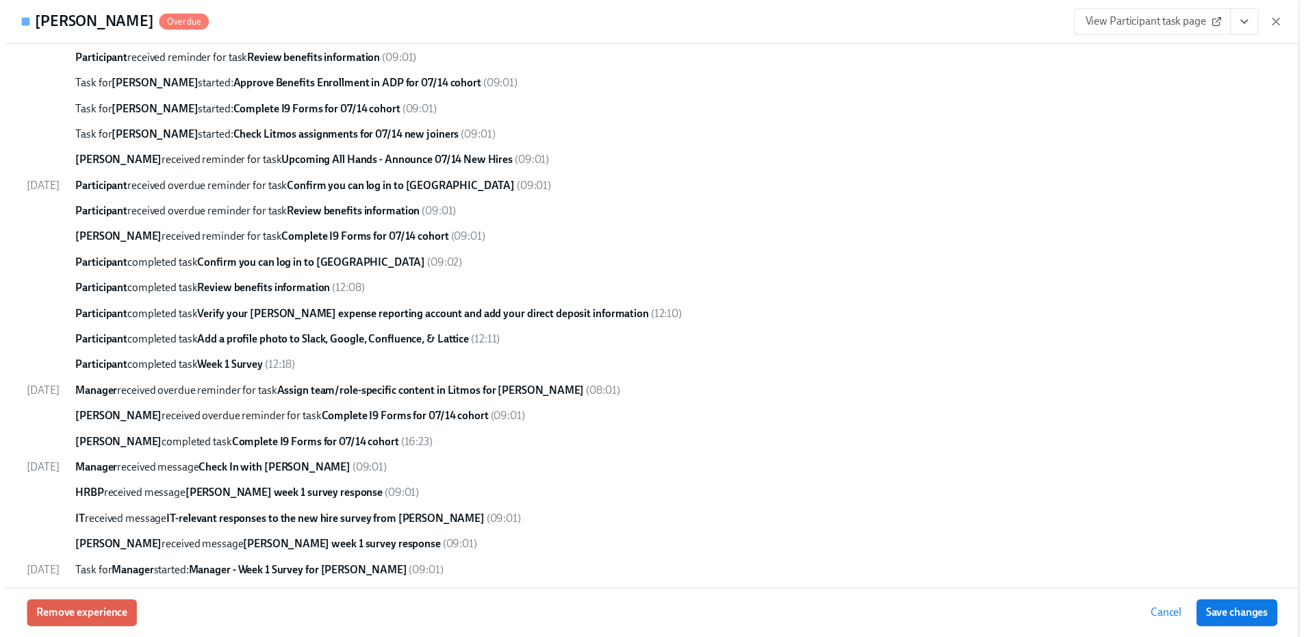
scroll to position [1525, 0]
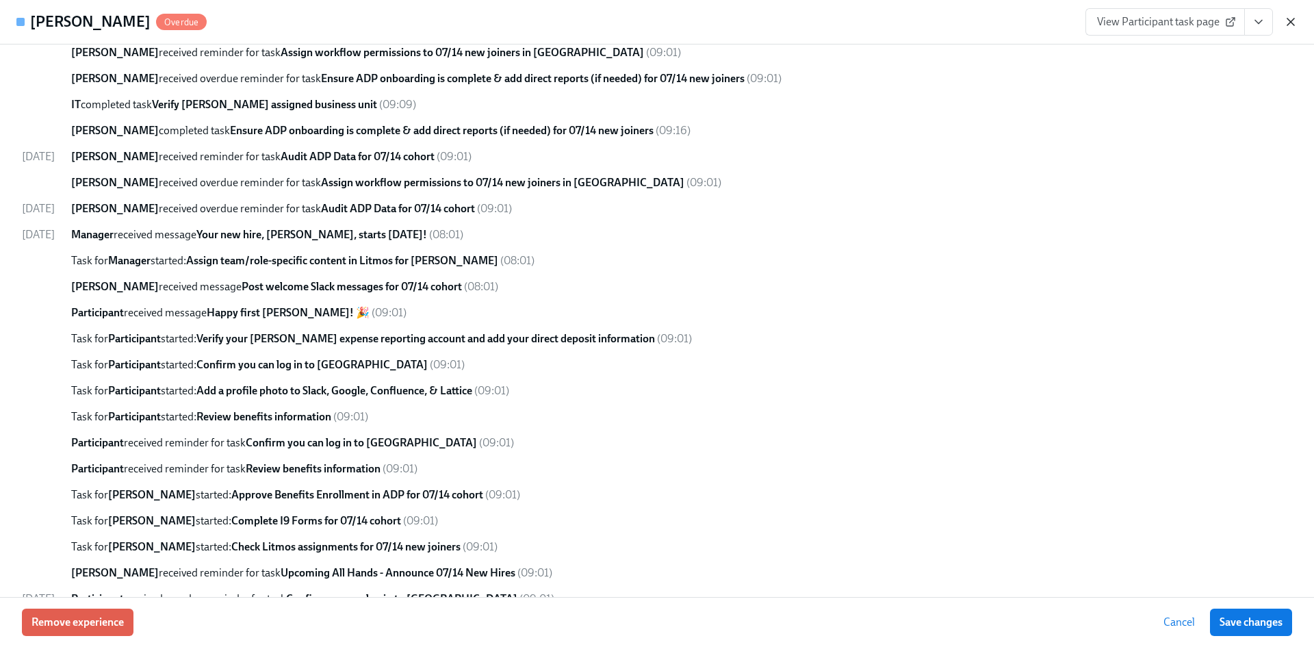
click at [1288, 21] on icon "button" at bounding box center [1291, 22] width 14 height 14
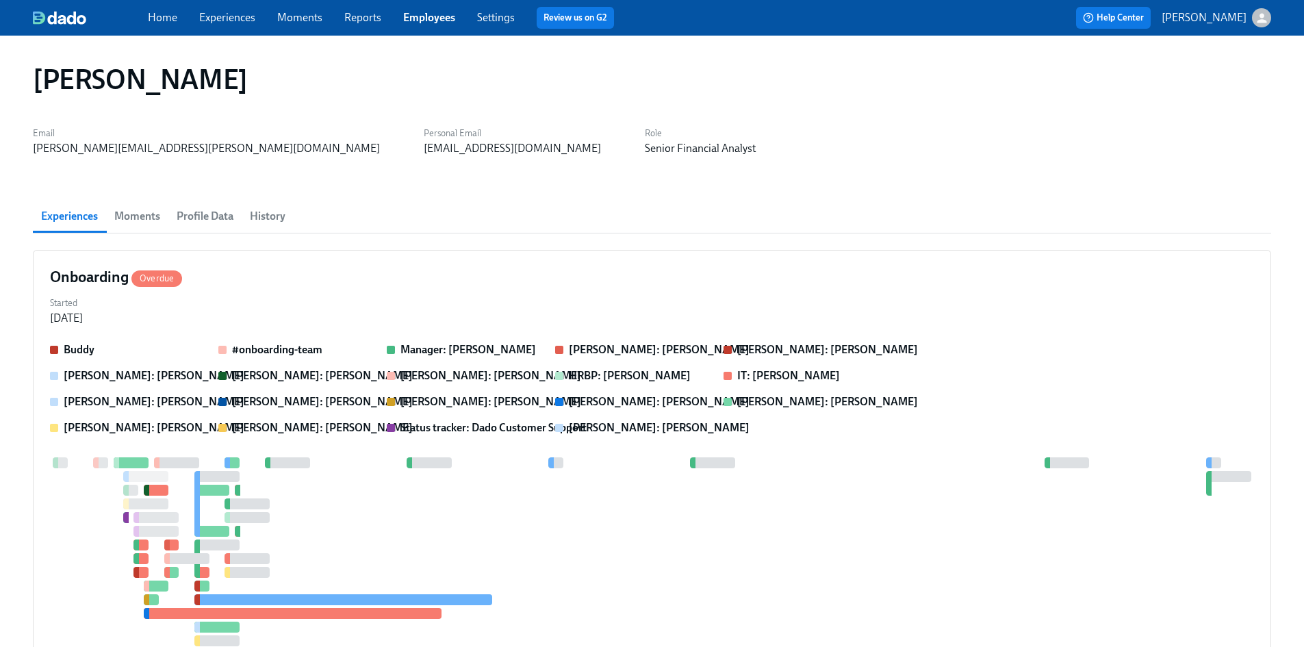
click at [227, 18] on link "Experiences" at bounding box center [227, 17] width 56 height 13
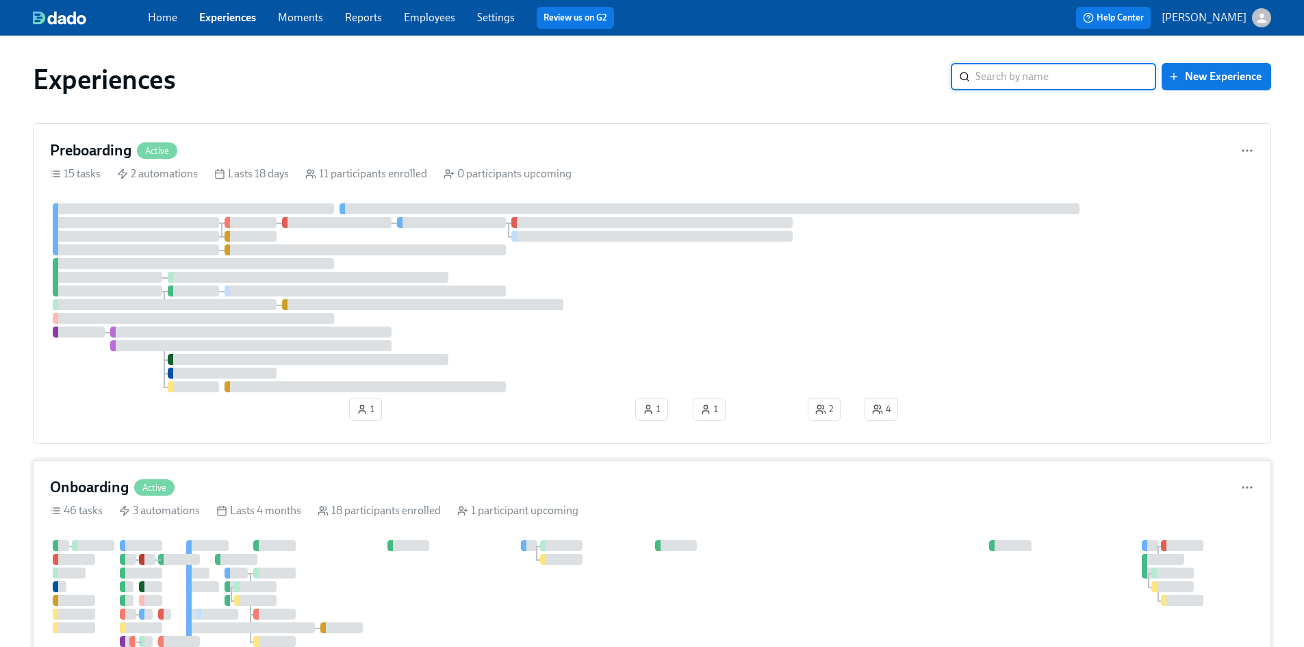
click at [90, 488] on h4 "Onboarding" at bounding box center [89, 487] width 79 height 21
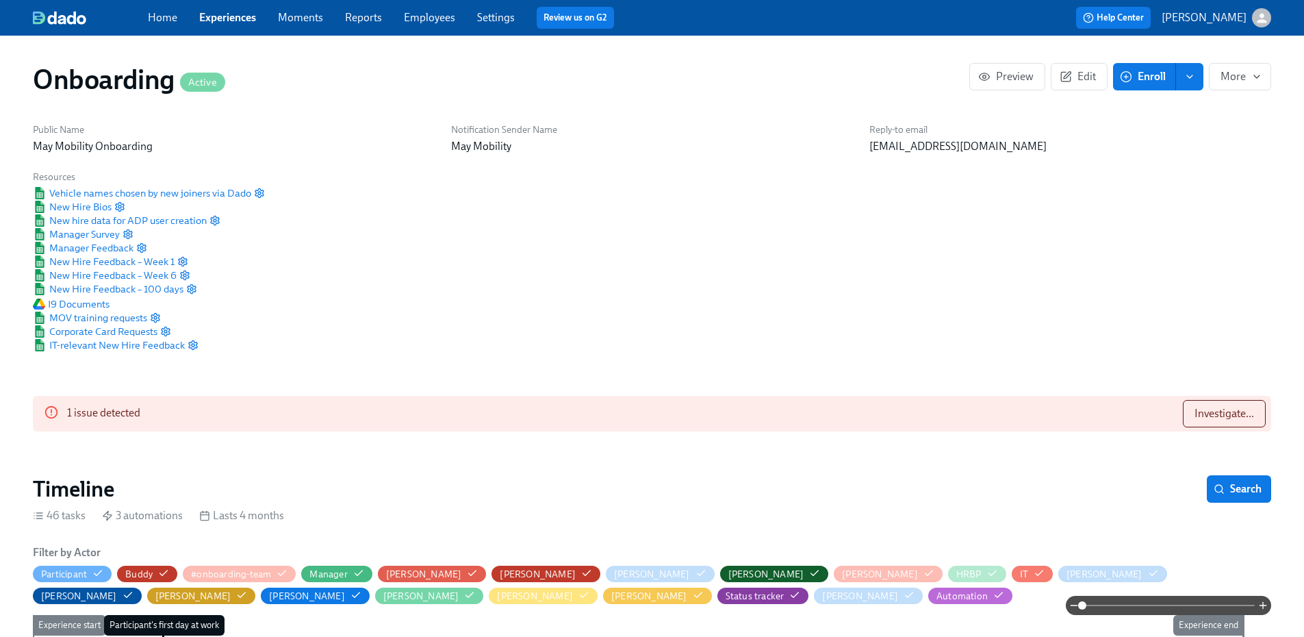
scroll to position [0, 4969]
click at [1219, 407] on span "Investigate..." at bounding box center [1224, 414] width 60 height 14
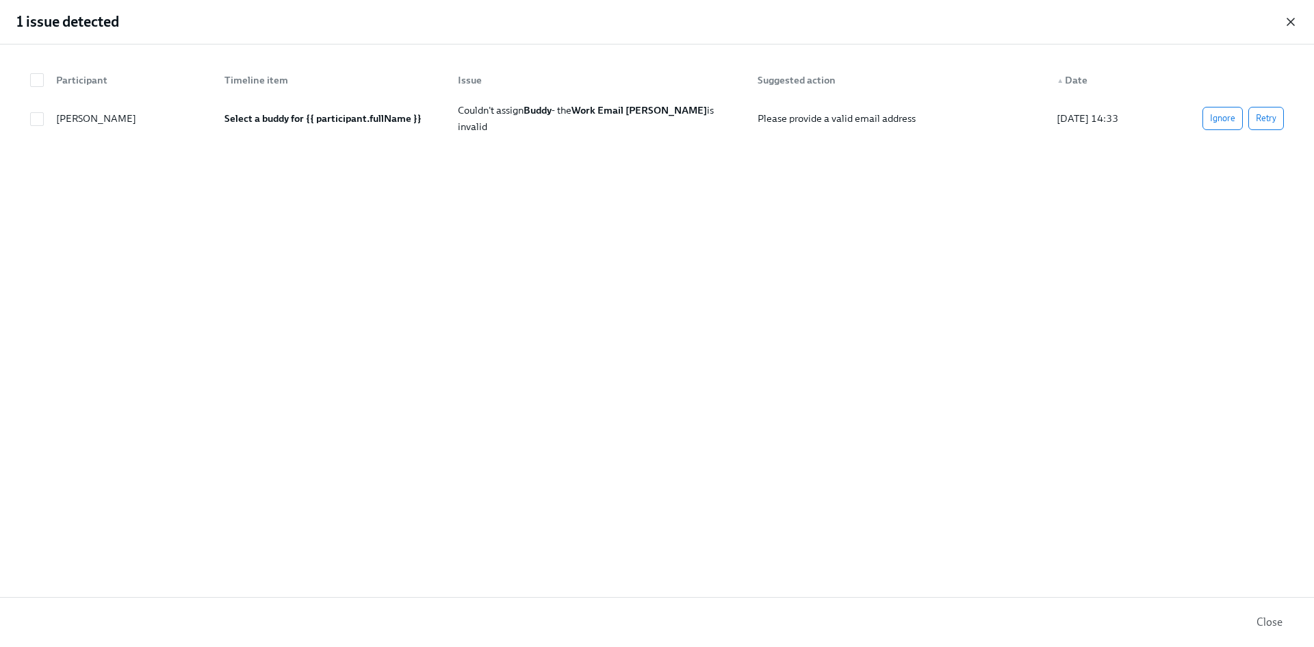
click at [1290, 19] on icon "button" at bounding box center [1291, 22] width 14 height 14
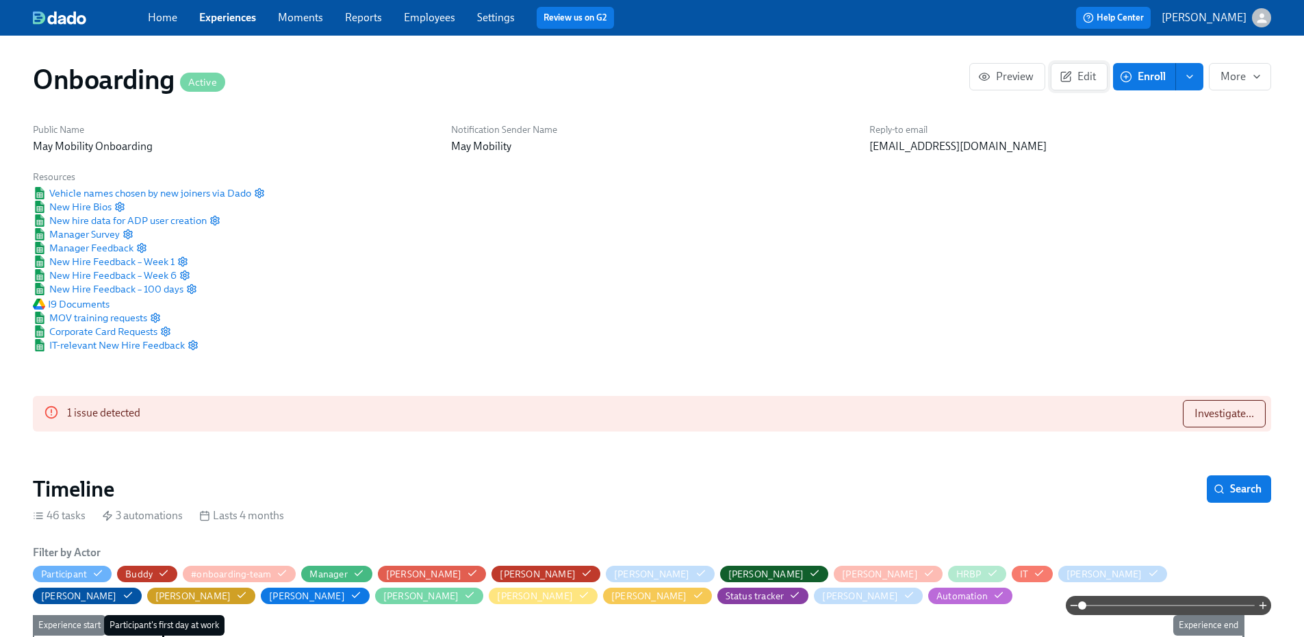
click at [1072, 75] on icon "button" at bounding box center [1066, 77] width 12 height 12
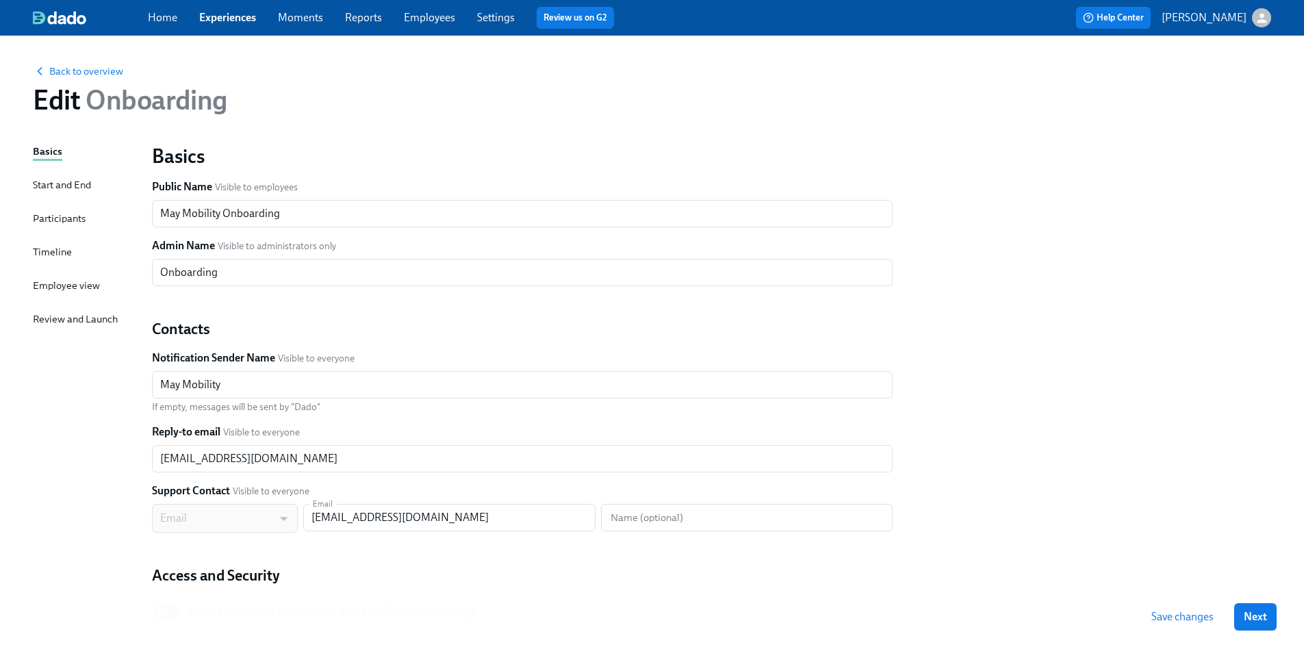
click at [70, 251] on div "Timeline" at bounding box center [52, 251] width 39 height 15
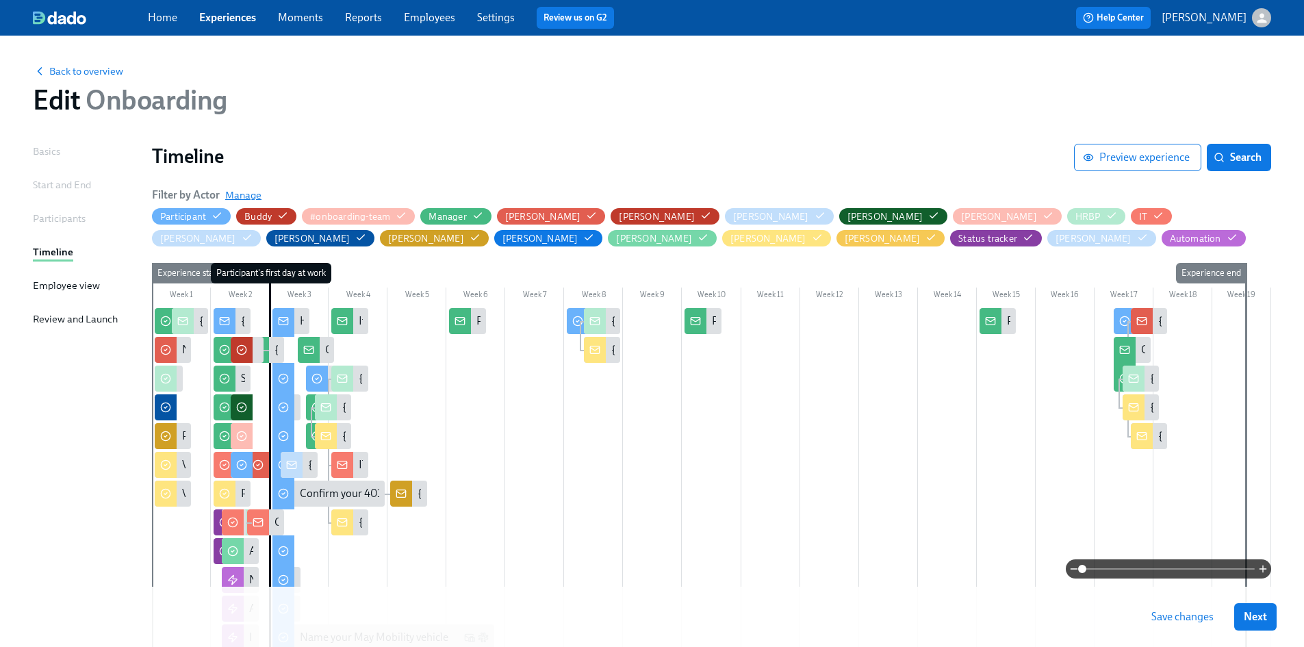
click at [242, 195] on span "Manage" at bounding box center [243, 195] width 36 height 14
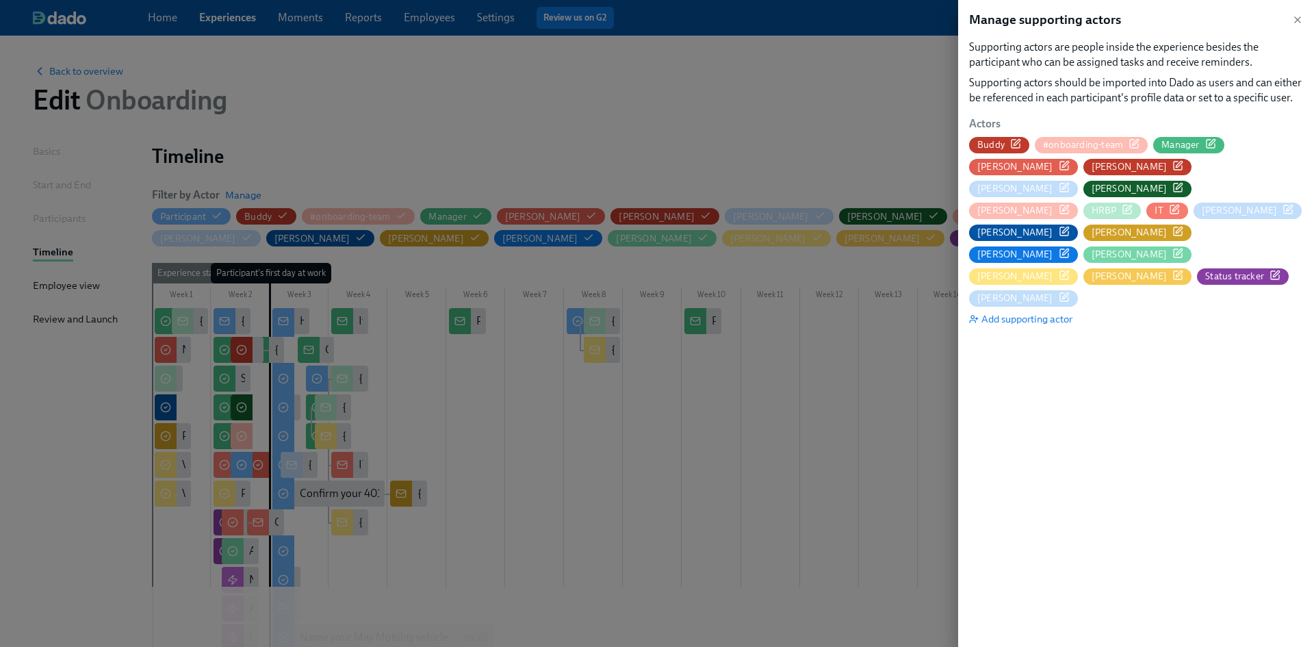
click at [1175, 144] on span "Manager" at bounding box center [1181, 144] width 38 height 13
click at [433, 16] on div at bounding box center [657, 323] width 1314 height 647
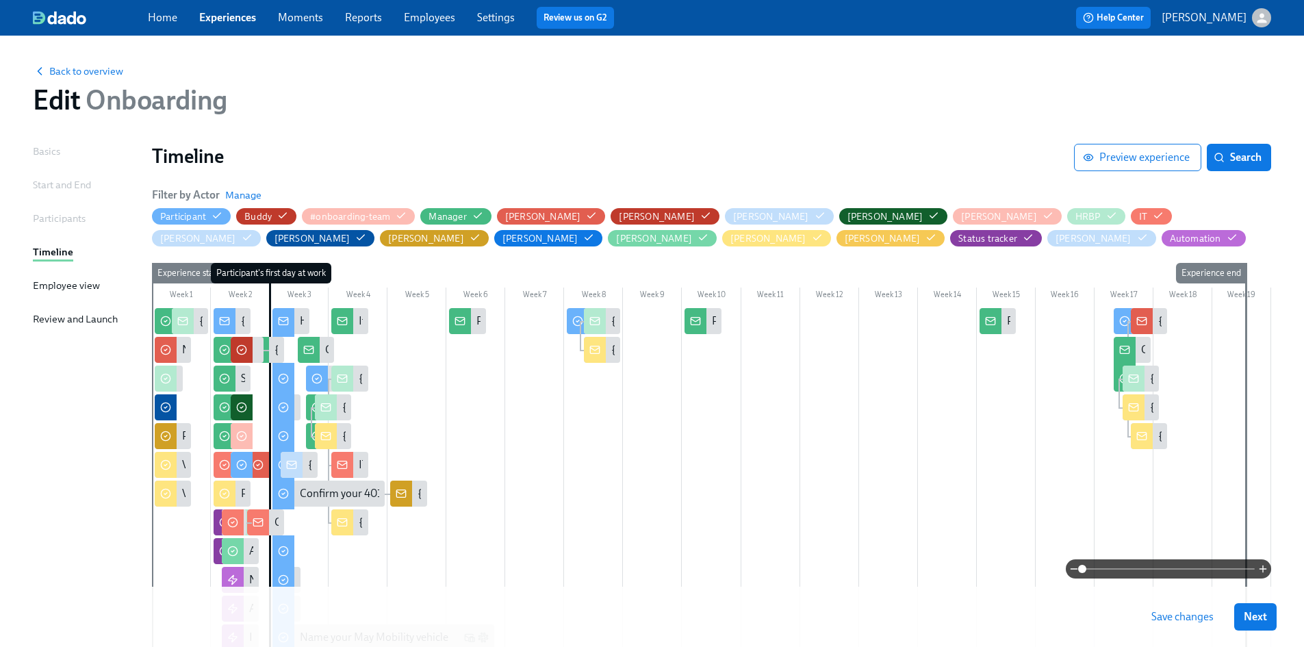
click at [447, 18] on link "Employees" at bounding box center [429, 17] width 51 height 13
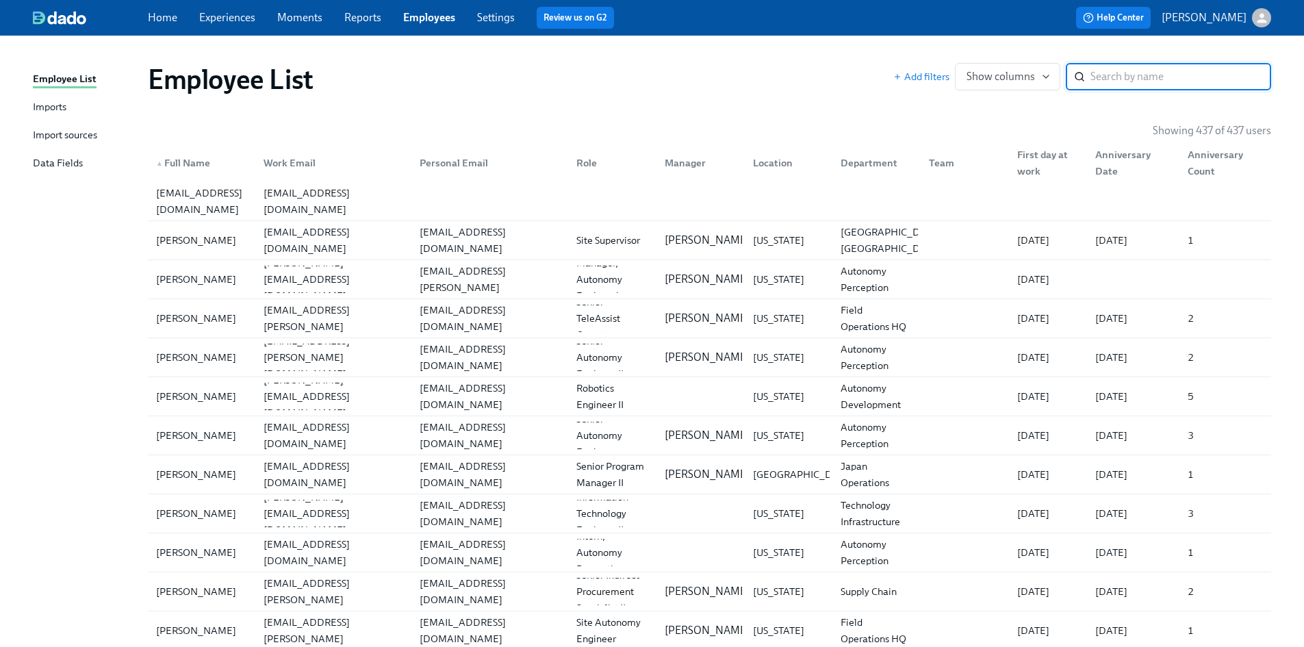
click at [1183, 84] on input "search" at bounding box center [1180, 76] width 181 height 27
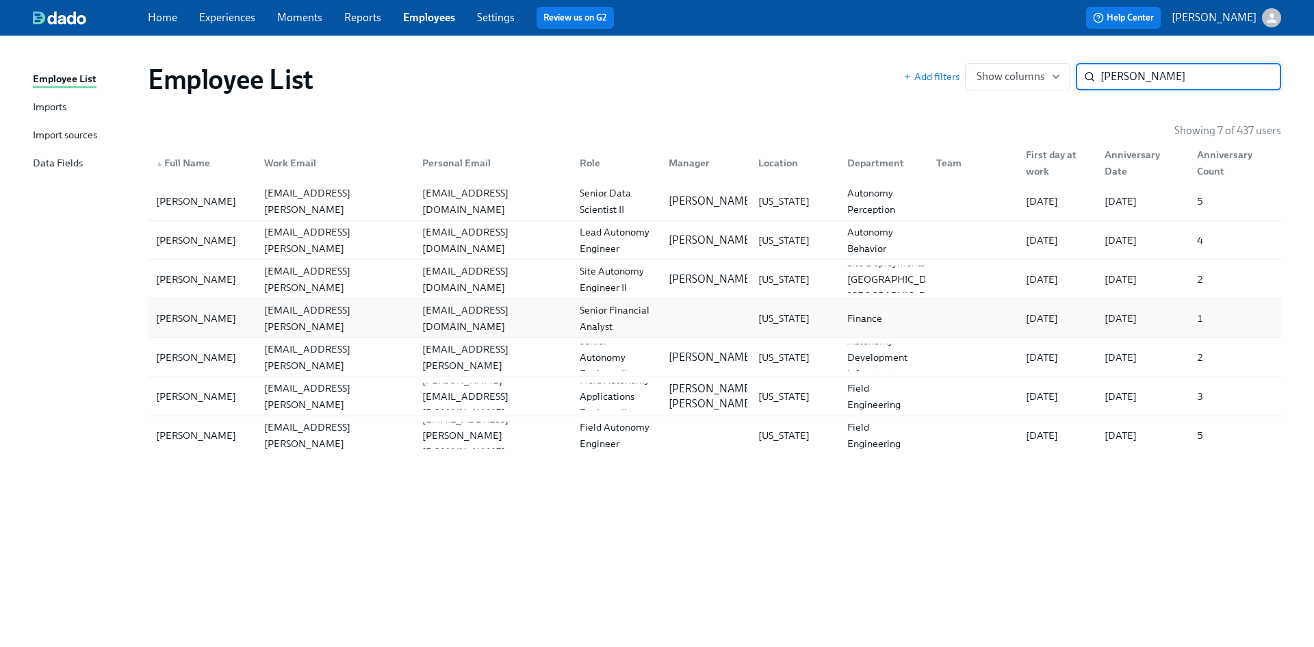
type input "[PERSON_NAME]"
click at [177, 311] on div "[PERSON_NAME]" at bounding box center [196, 318] width 91 height 16
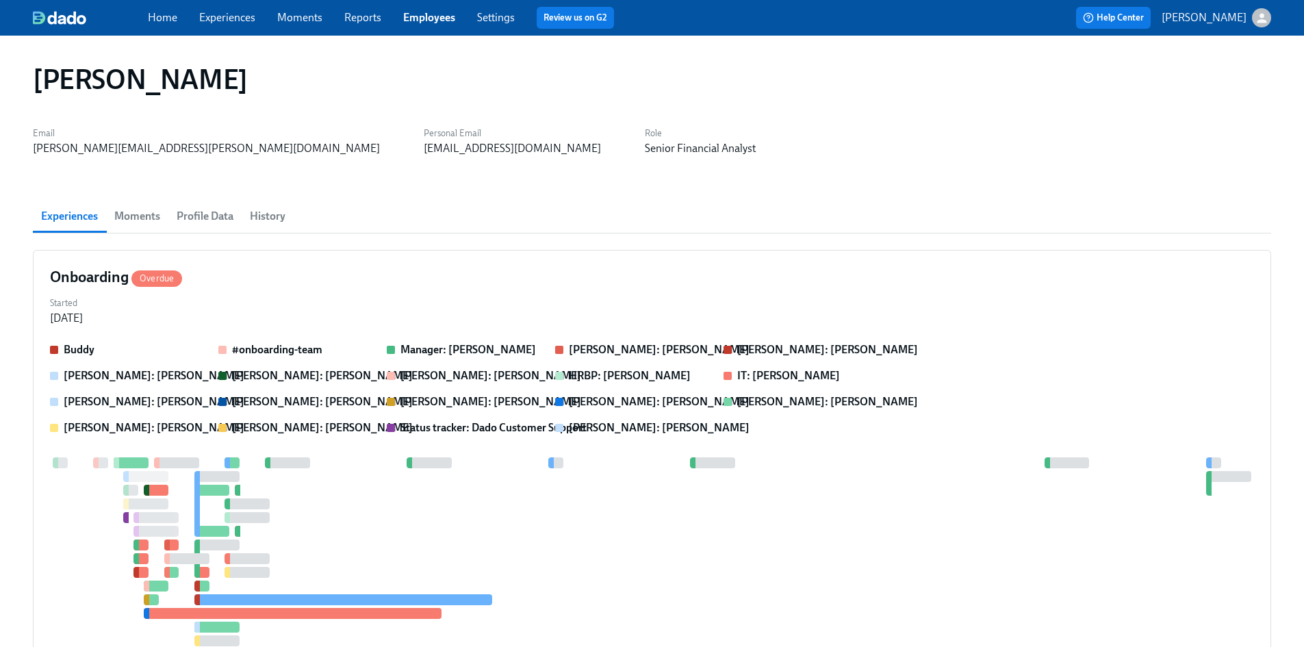
click at [262, 224] on span "History" at bounding box center [268, 216] width 36 height 19
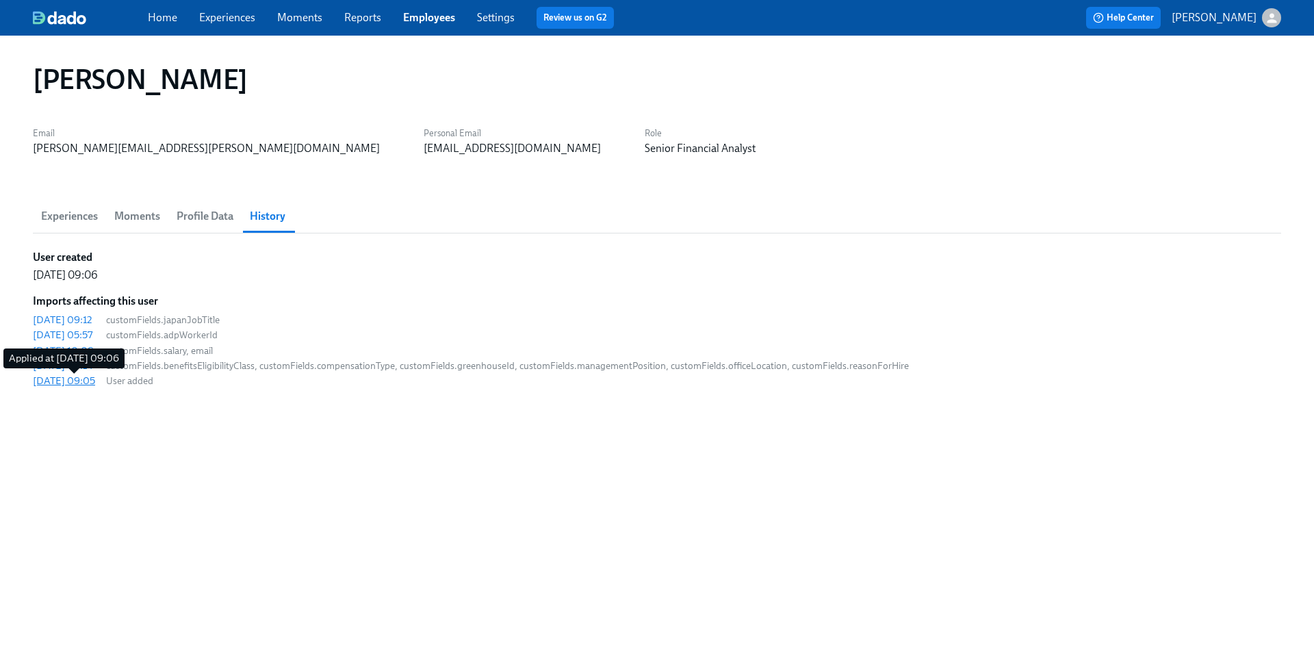
click at [84, 379] on div "[DATE] 09:05" at bounding box center [64, 381] width 62 height 14
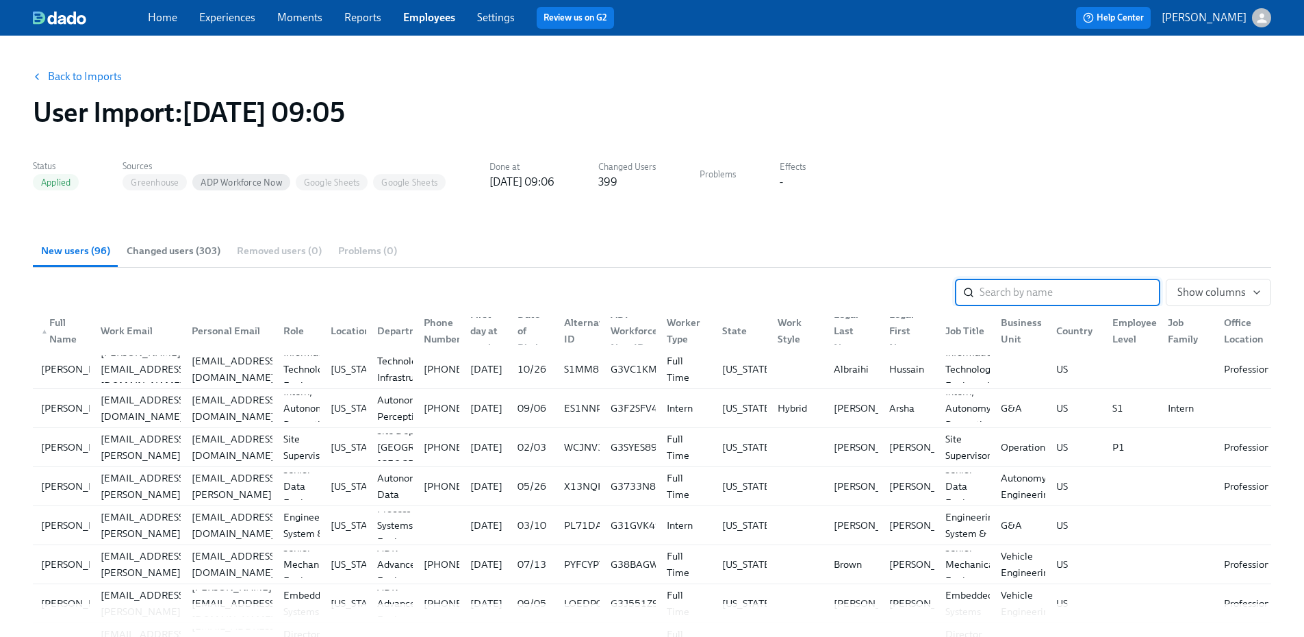
click at [1025, 297] on input "search" at bounding box center [1070, 292] width 181 height 27
type input "[PERSON_NAME]"
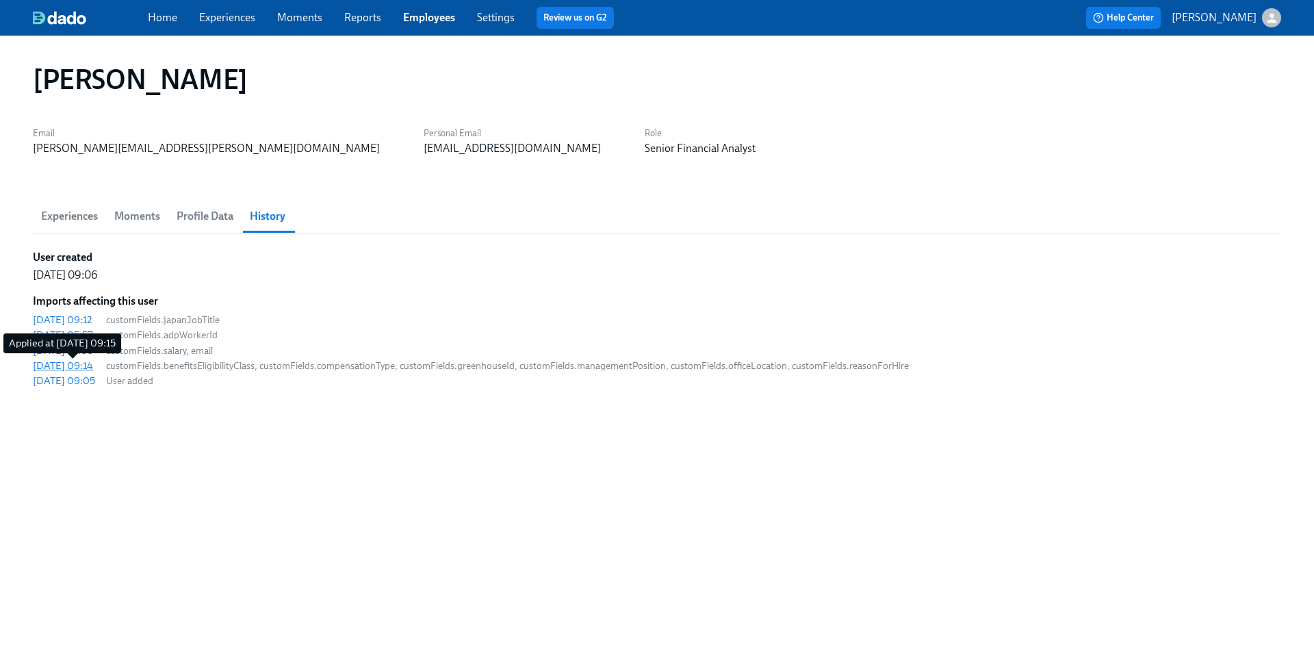
click at [66, 366] on div "[DATE] 09:14" at bounding box center [63, 366] width 60 height 14
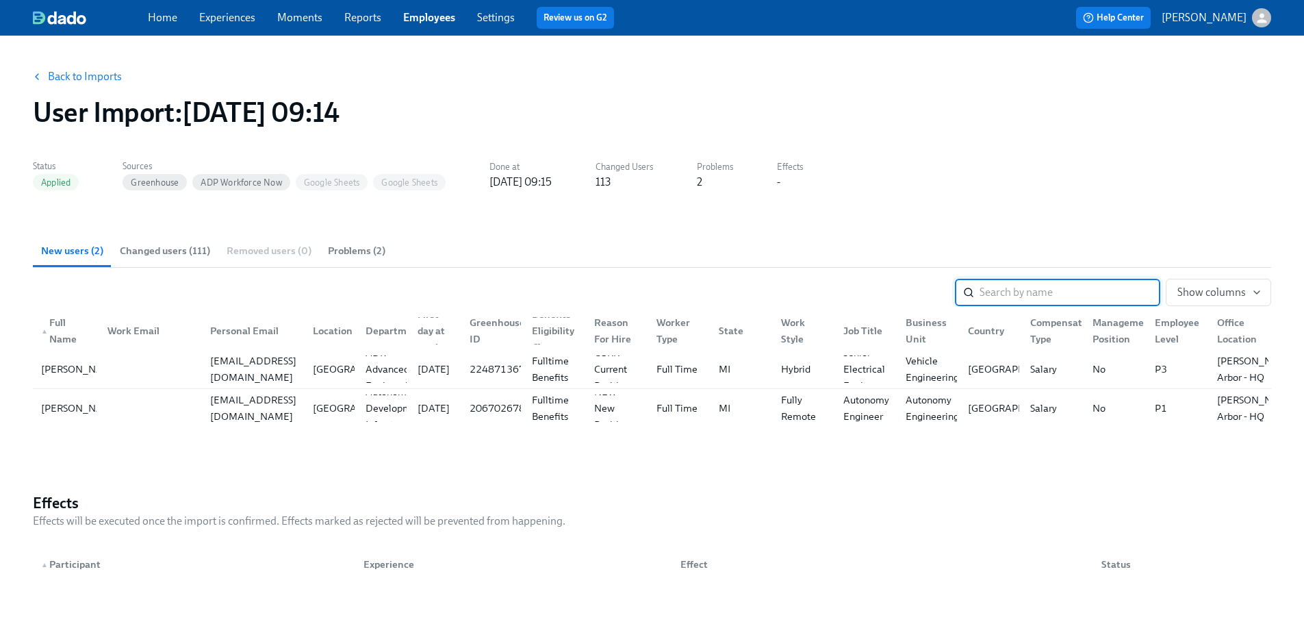
click at [1016, 294] on input "search" at bounding box center [1070, 292] width 181 height 27
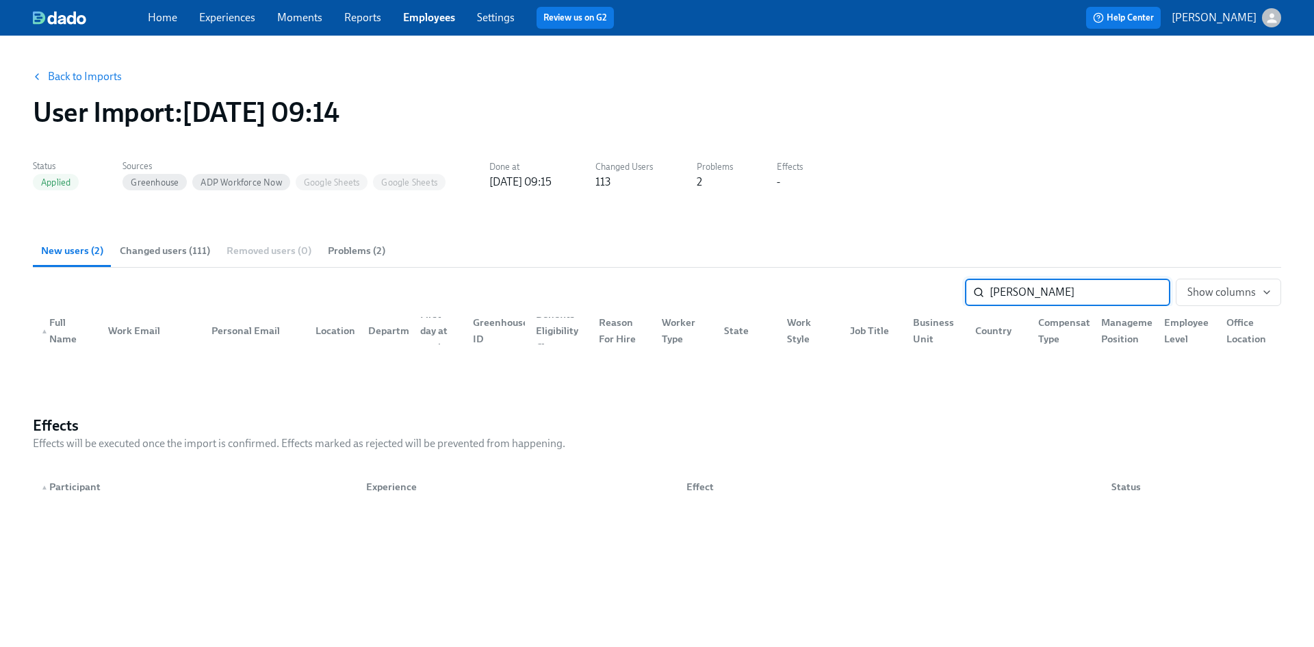
type input "[PERSON_NAME]"
click at [159, 249] on span "Changed users (111)" at bounding box center [165, 251] width 90 height 16
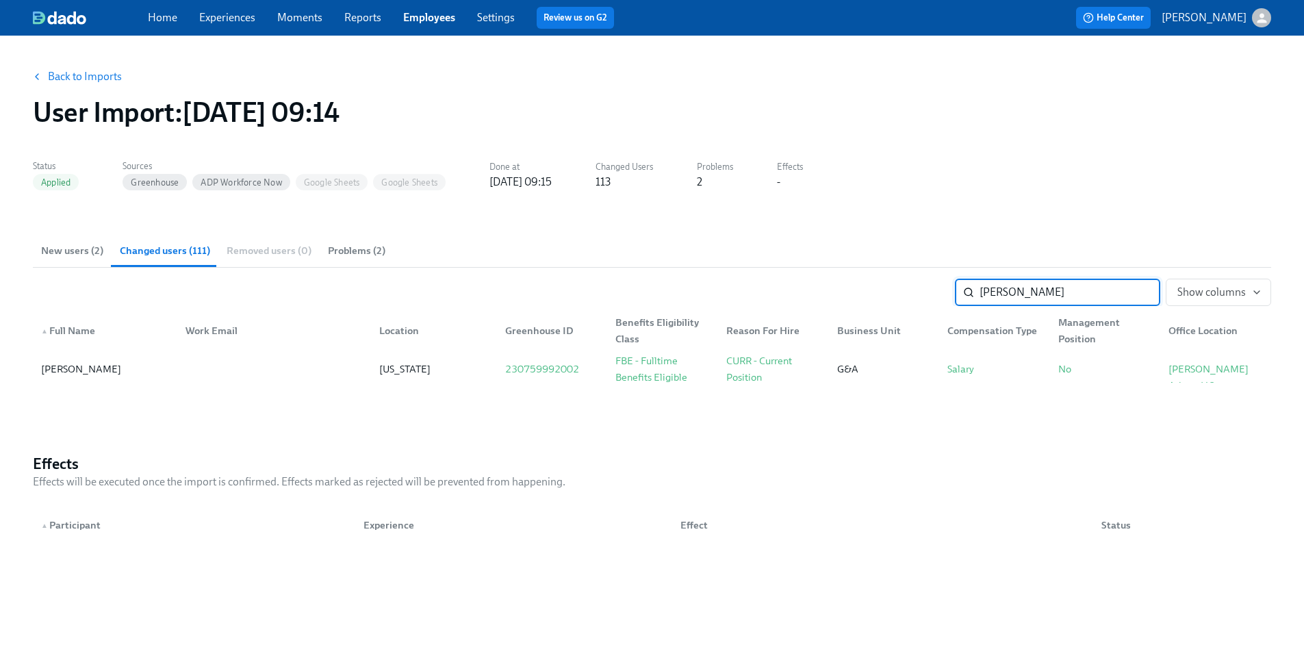
click at [341, 251] on span "Problems (2)" at bounding box center [356, 251] width 57 height 16
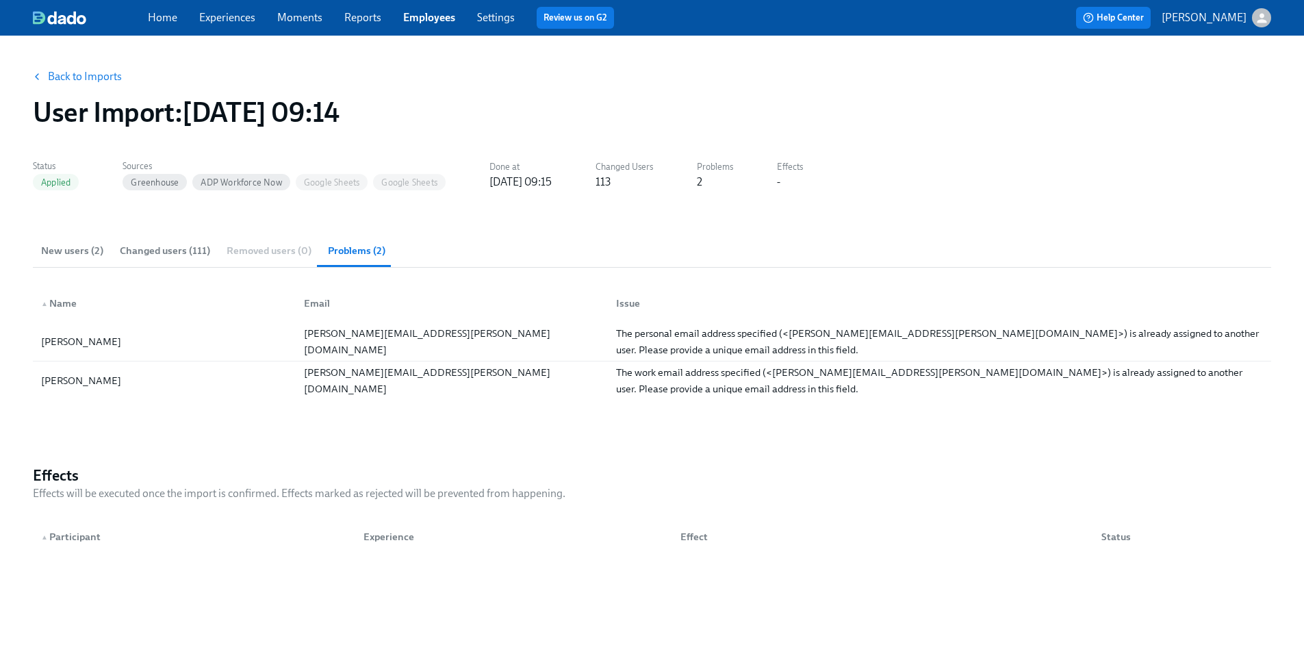
click at [82, 78] on link "Back to Imports" at bounding box center [85, 77] width 74 height 14
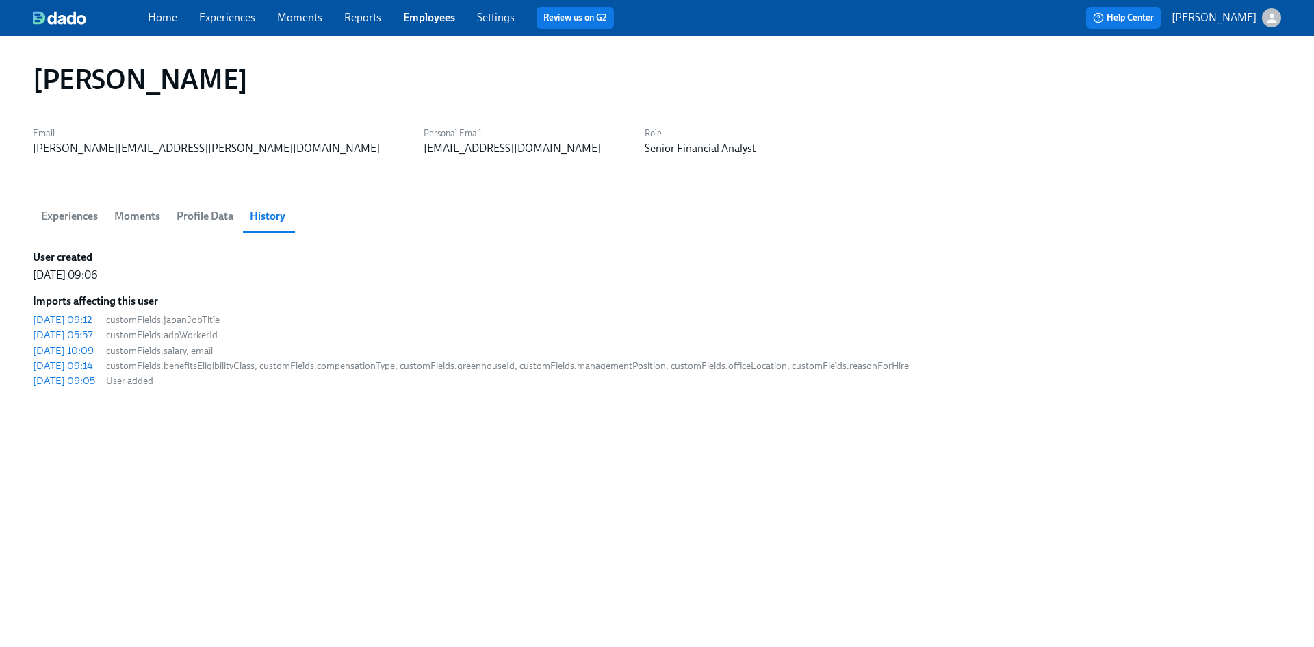
click at [79, 210] on span "Experiences" at bounding box center [69, 216] width 57 height 19
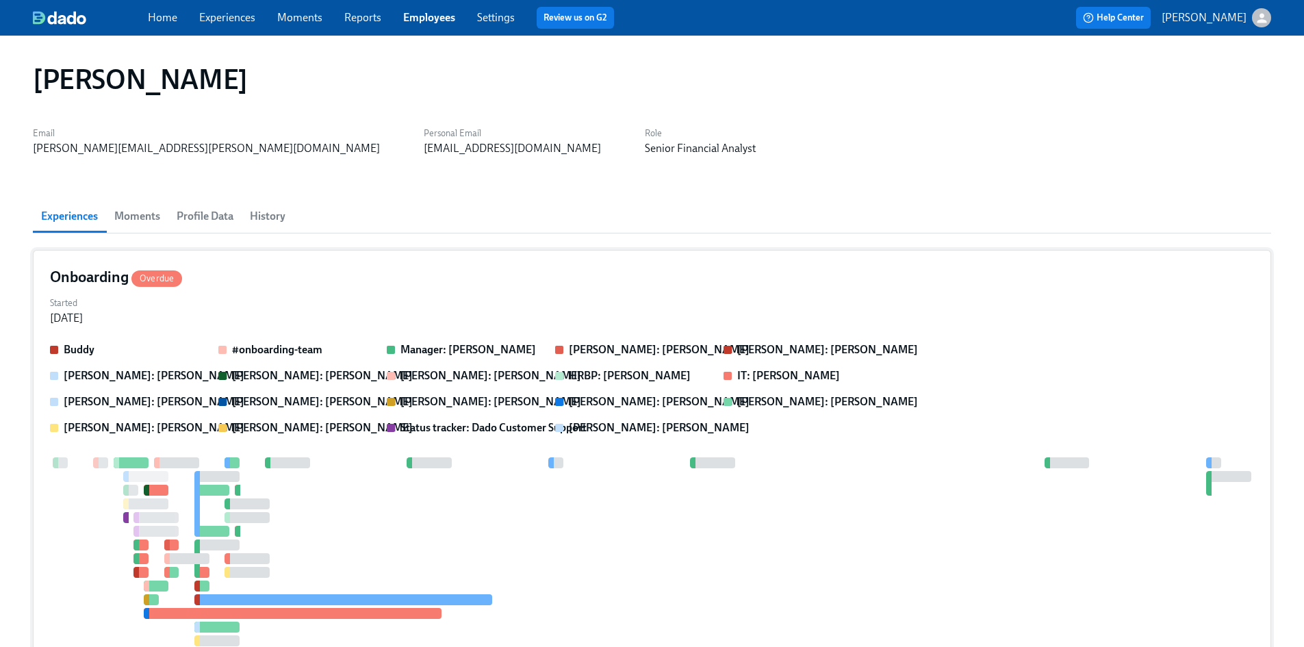
click at [105, 276] on h4 "Onboarding Overdue" at bounding box center [116, 277] width 132 height 21
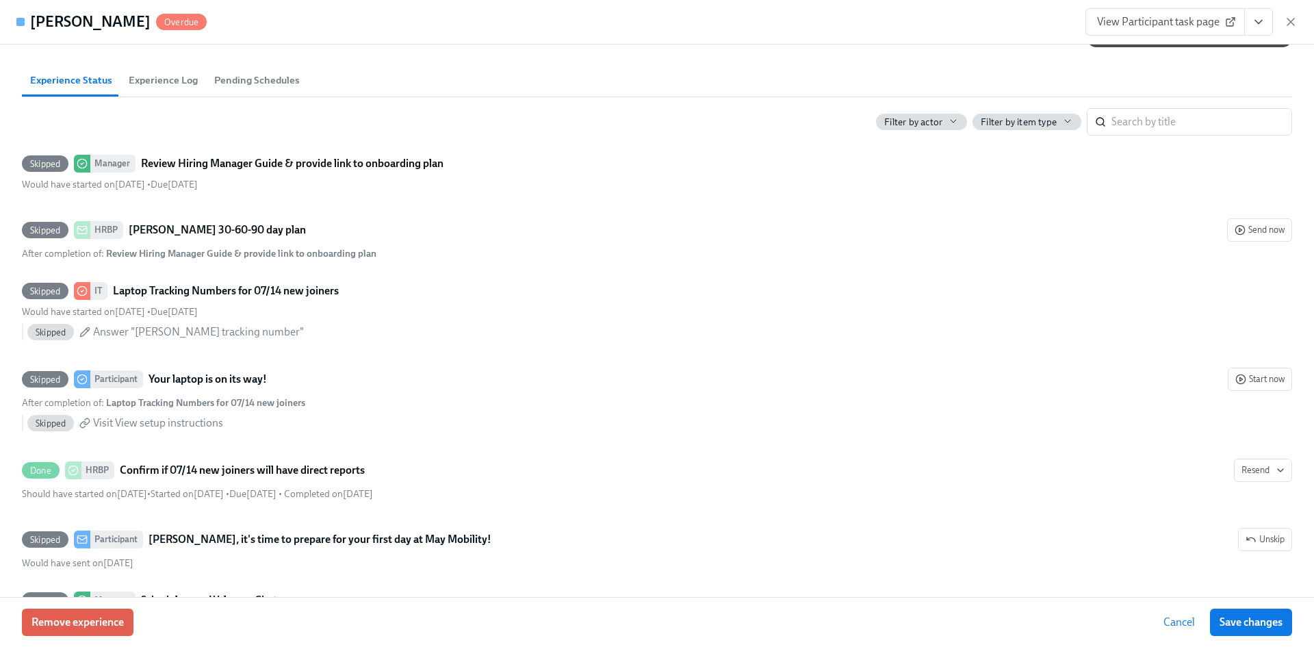
click at [258, 88] on span "Pending Schedules" at bounding box center [257, 81] width 86 height 16
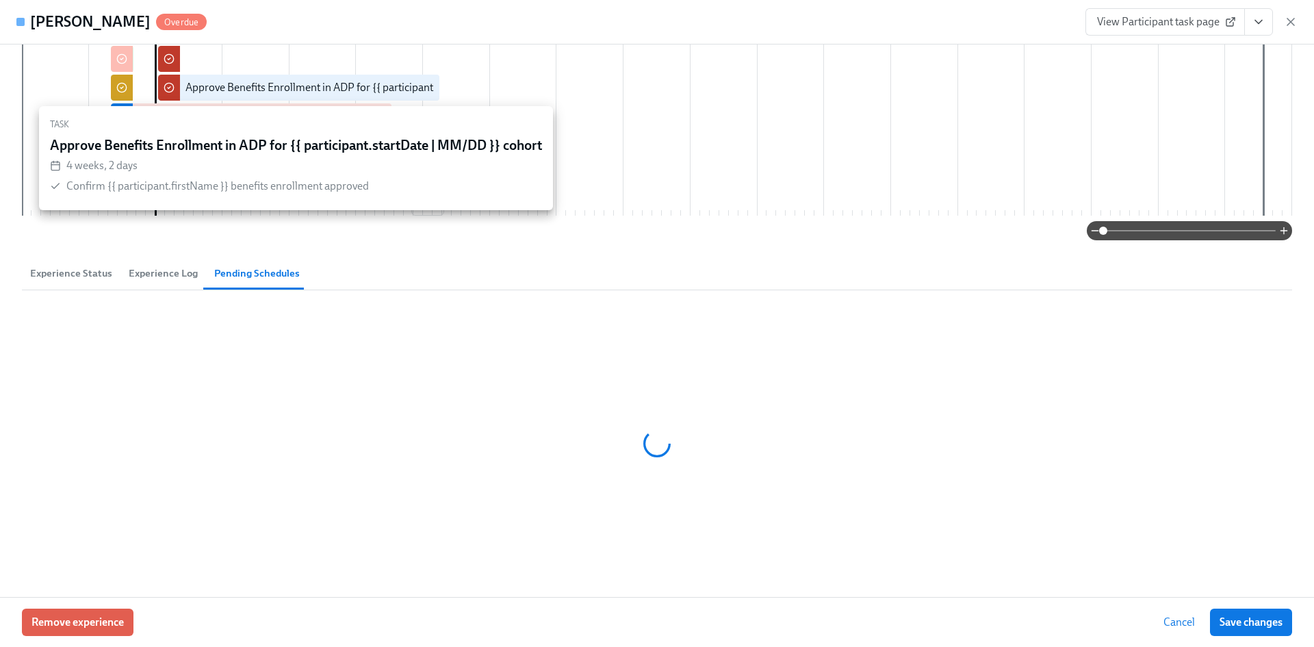
scroll to position [589, 0]
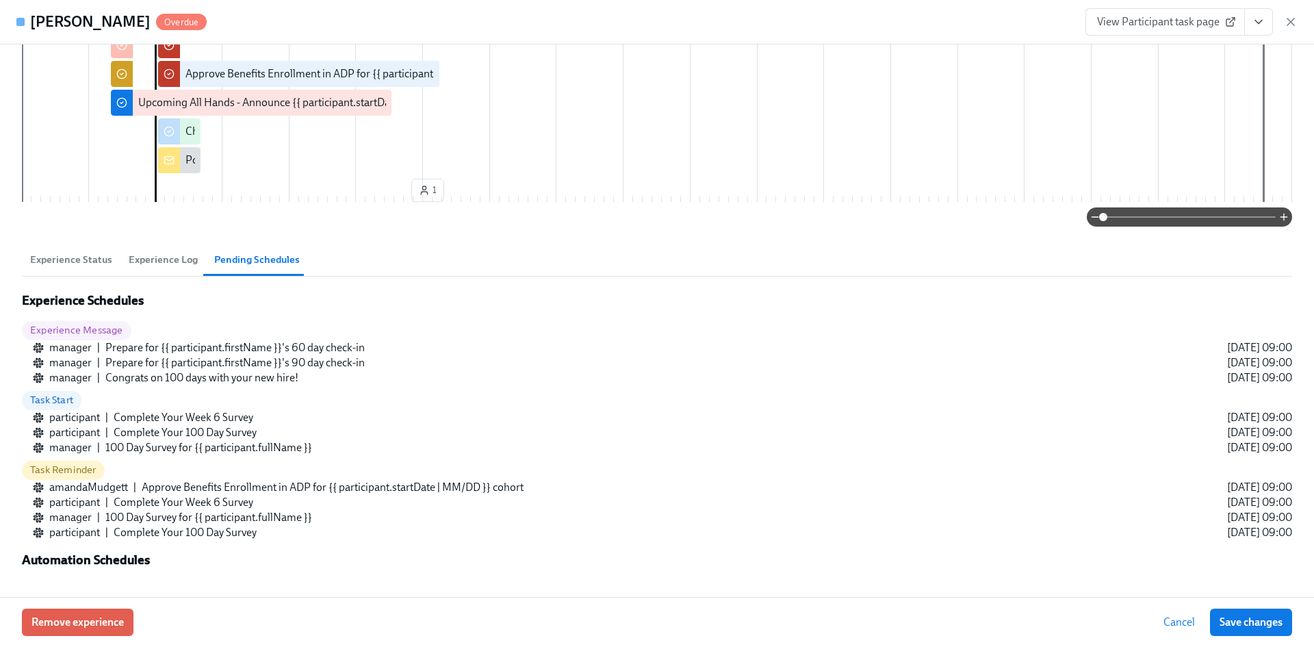
click at [174, 264] on span "Experience Log" at bounding box center [163, 260] width 69 height 16
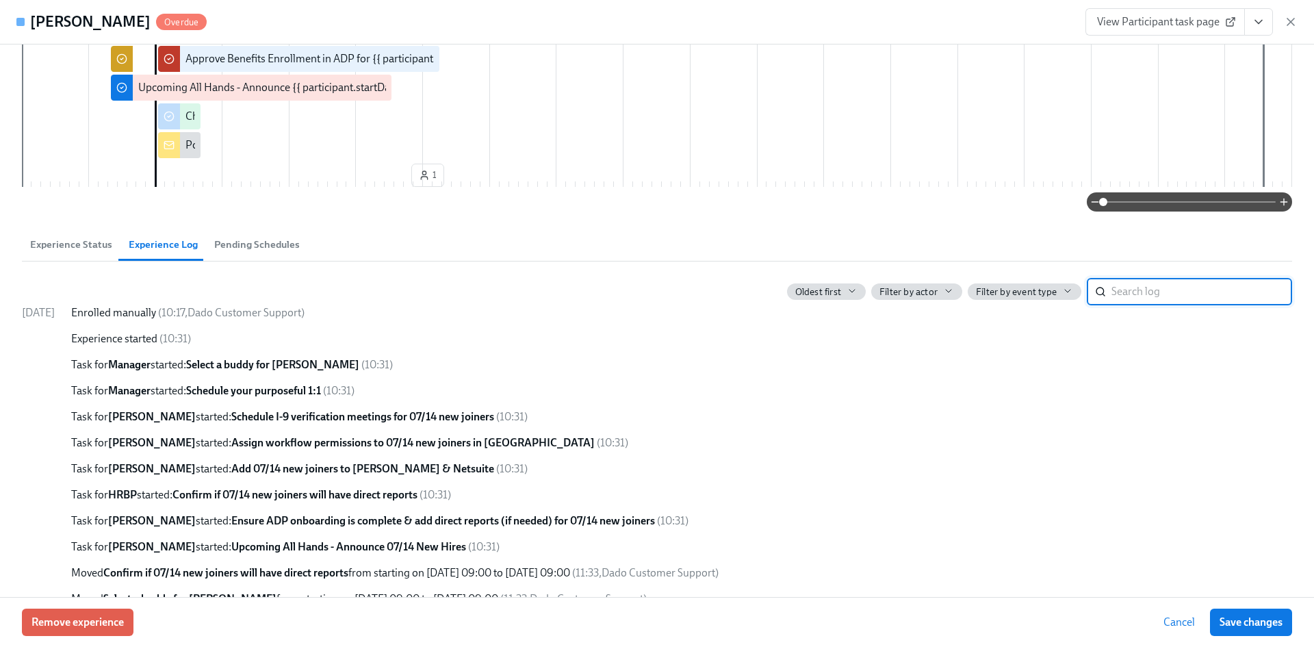
click at [1138, 305] on input "search" at bounding box center [1202, 291] width 181 height 27
type input "[PERSON_NAME]"
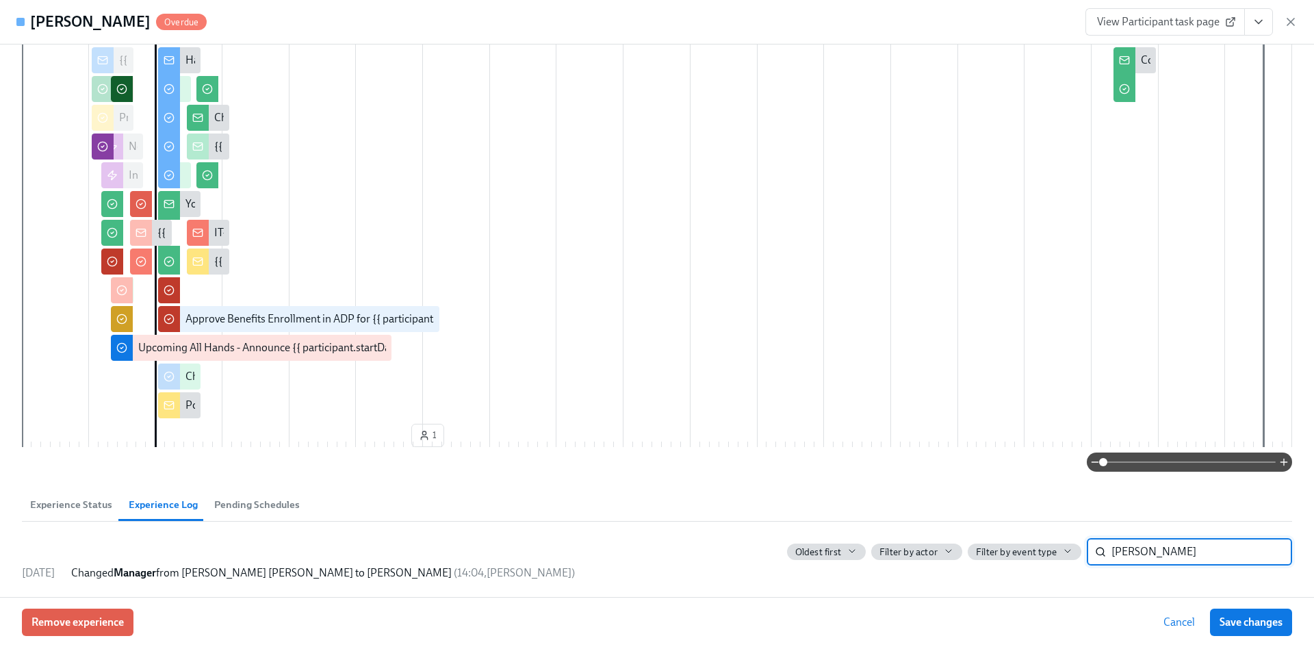
click at [1260, 552] on input "[PERSON_NAME]" at bounding box center [1202, 551] width 181 height 27
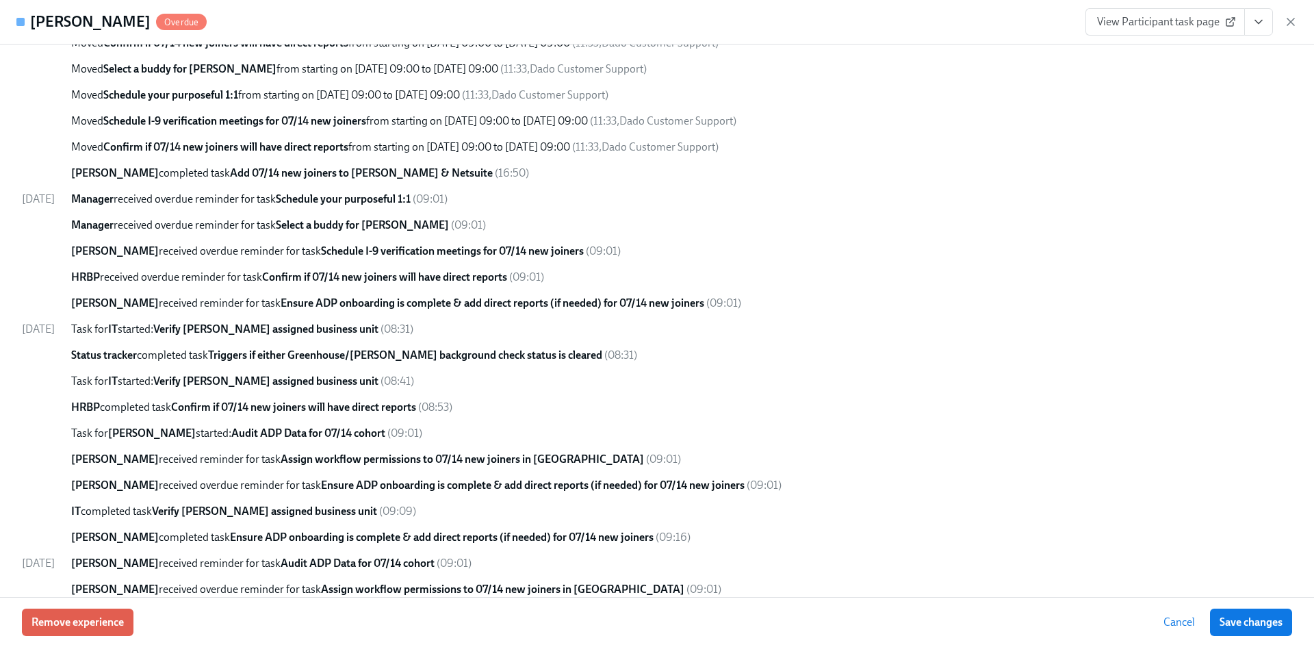
scroll to position [1136, 0]
